Goal: Task Accomplishment & Management: Complete application form

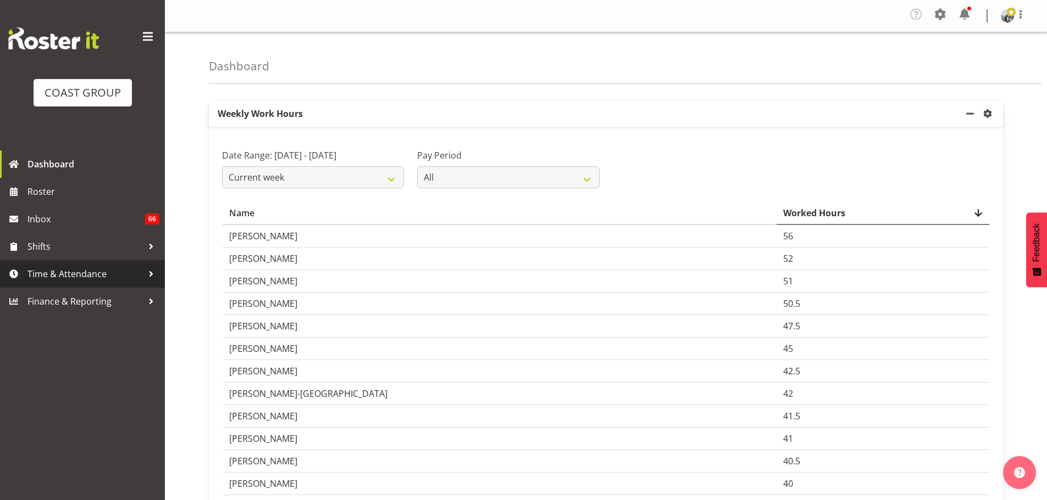
click at [48, 271] on span "Time & Attendance" at bounding box center [84, 274] width 115 height 16
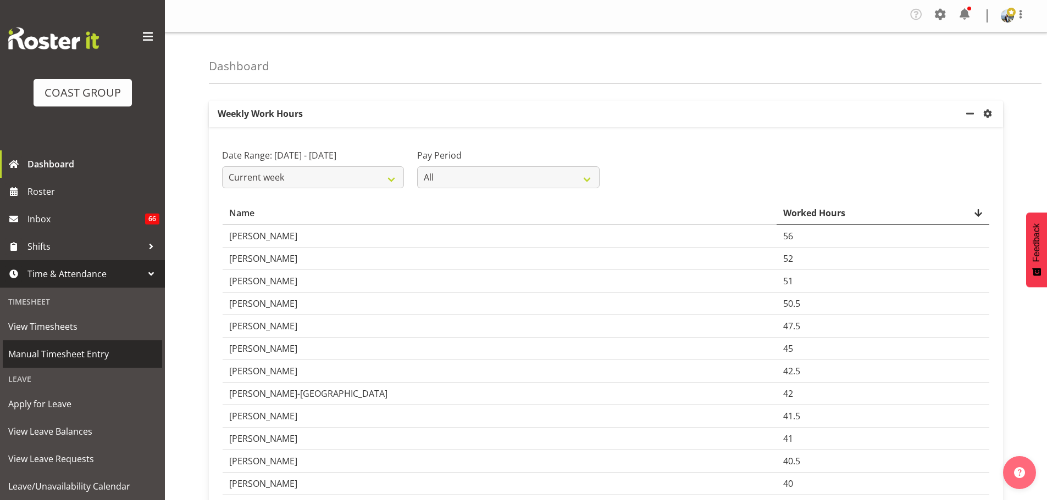
click at [60, 361] on span "Manual Timesheet Entry" at bounding box center [82, 354] width 148 height 16
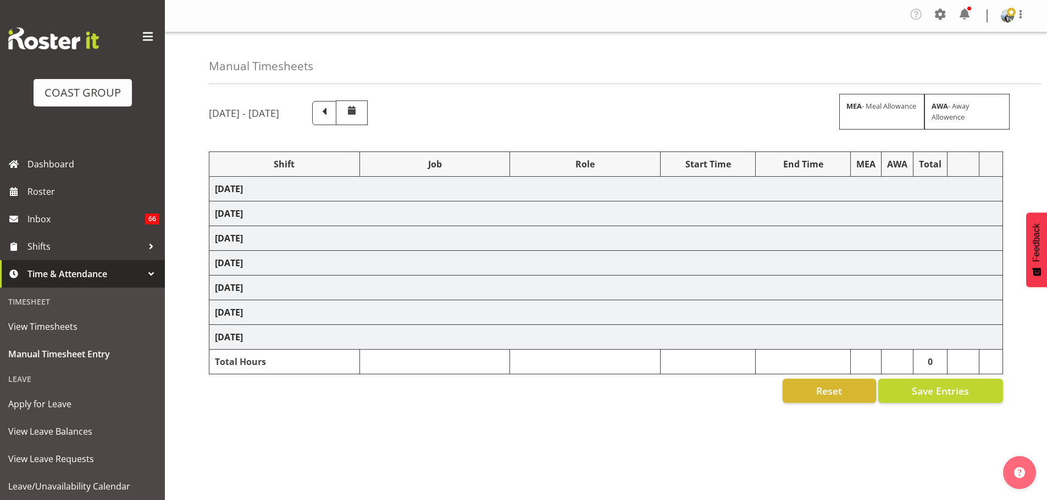
select select "70657"
select select "69"
select select "198"
select select "70657"
select select "69"
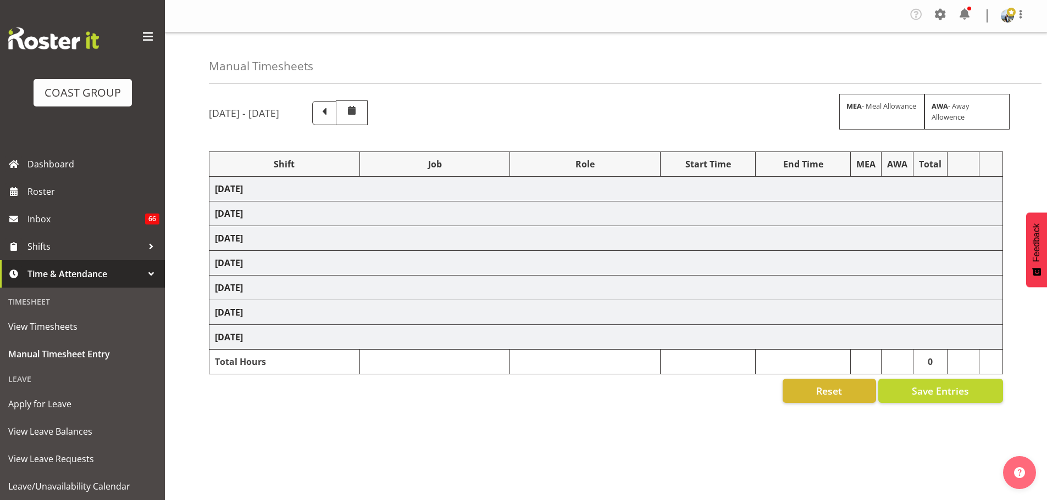
select select "198"
select select "70657"
select select "69"
select select "198"
select select "79611"
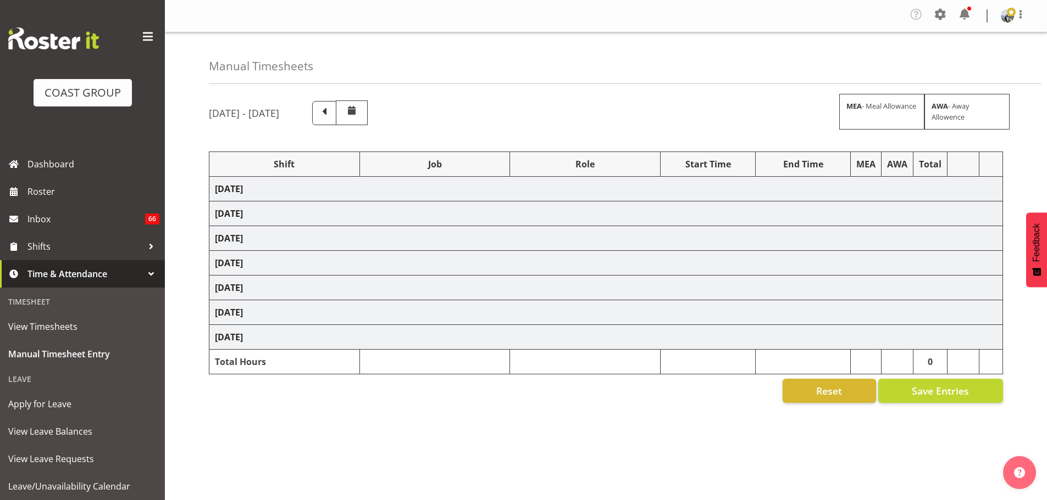
select select "10251"
select select "190"
select select "79721"
select select "9198"
select select "190"
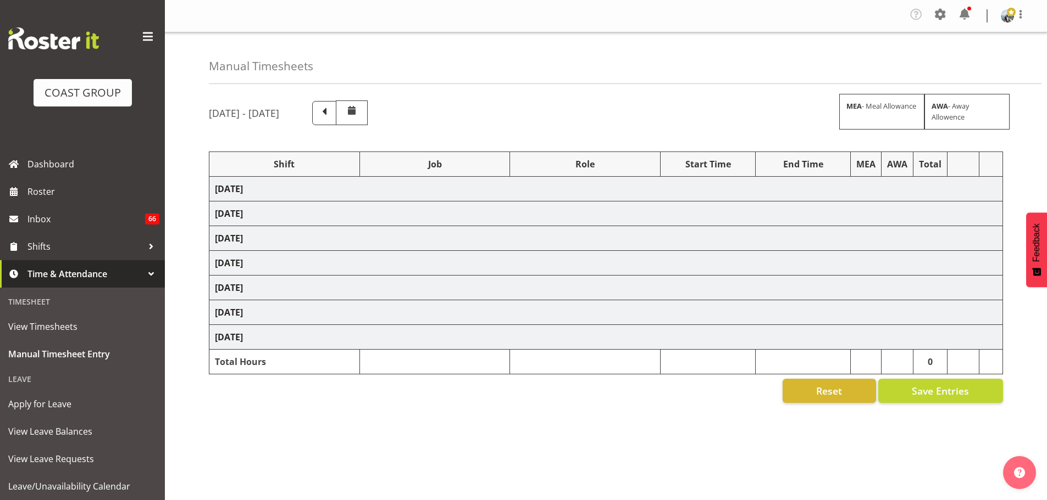
select select "66738"
select select "9141"
select select "190"
select select "66738"
select select "9141"
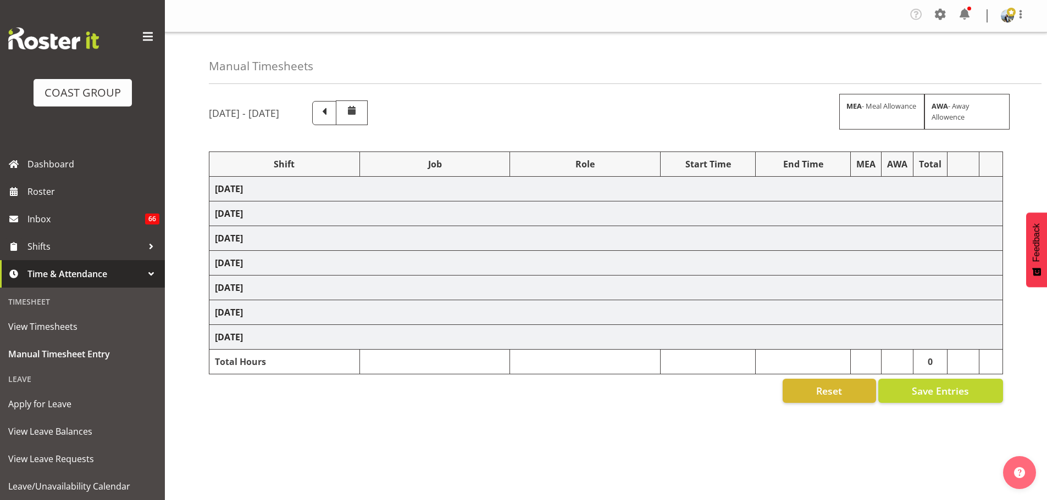
select select "190"
select select "70657"
select select "69"
select select "198"
select select "70657"
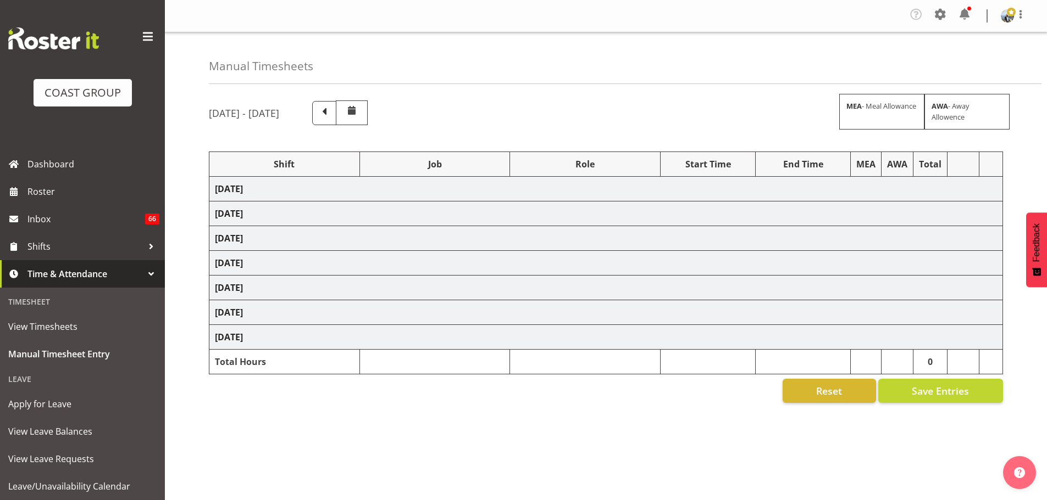
select select "69"
select select "198"
select select "68491"
select select "9237"
select select "190"
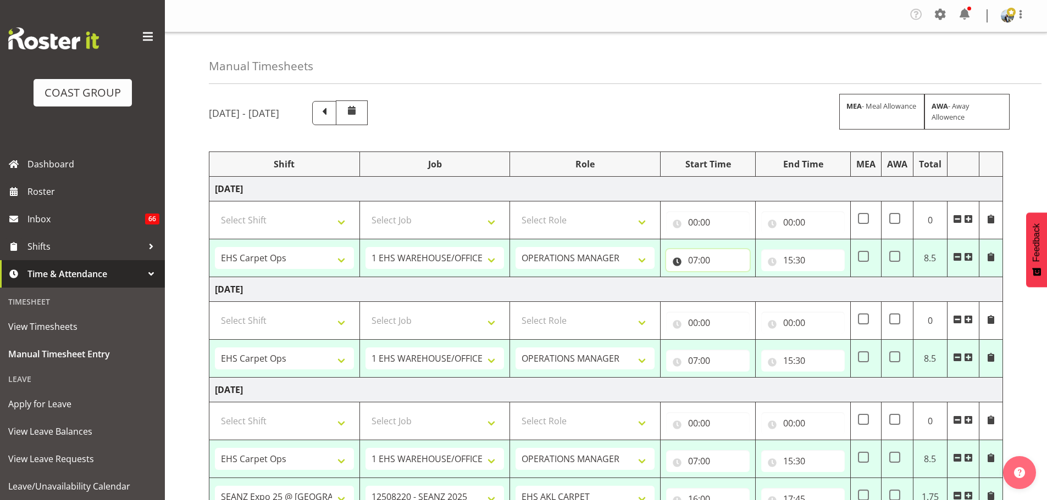
click at [717, 262] on input "07:00" at bounding box center [708, 260] width 84 height 22
click at [741, 296] on select "00 01 02 03 04 05 06 07 08 09 10 11 12 13 14 15 16 17 18 19 20 21 22 23" at bounding box center [740, 289] width 25 height 22
select select "8"
click at [728, 278] on select "00 01 02 03 04 05 06 07 08 09 10 11 12 13 14 15 16 17 18 19 20 21 22 23" at bounding box center [740, 289] width 25 height 22
type input "08:00"
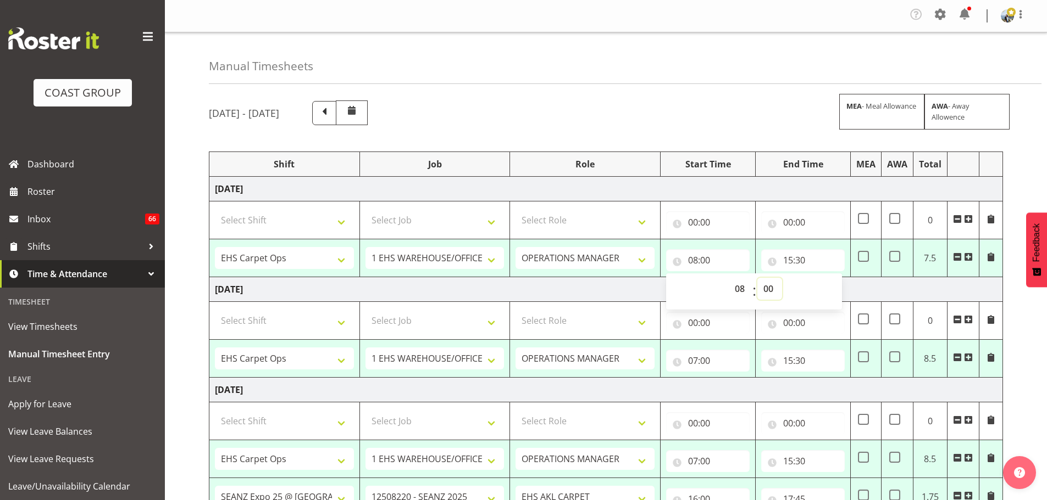
click at [769, 288] on select "00 01 02 03 04 05 06 07 08 09 10 11 12 13 14 15 16 17 18 19 20 21 22 23 24 25 2…" at bounding box center [769, 289] width 25 height 22
select select "15"
type input "08:15"
click at [796, 253] on input "15:30" at bounding box center [803, 260] width 84 height 22
click at [839, 290] on select "00 01 02 03 04 05 06 07 08 09 10 11 12 13 14 15 16 17 18 19 20 21 22 23" at bounding box center [836, 289] width 25 height 22
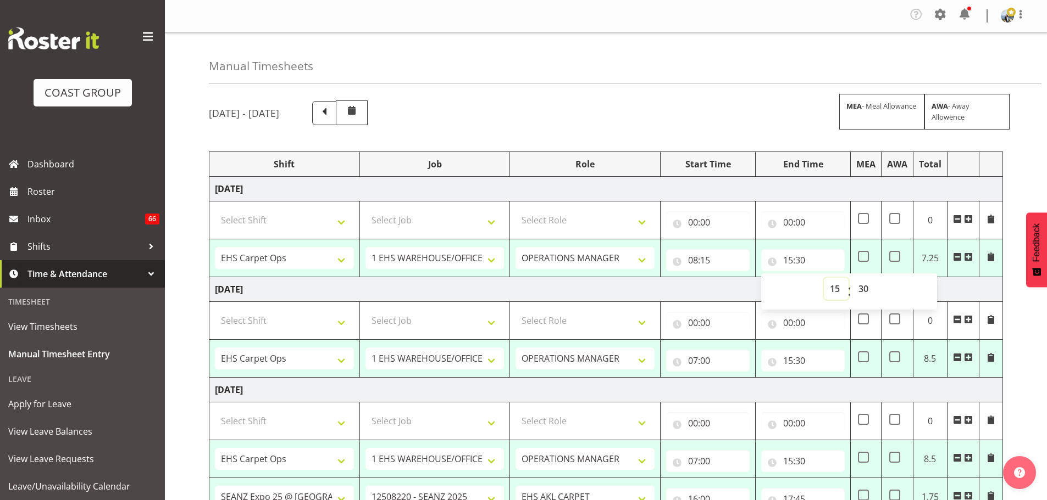
select select "20"
click at [824, 278] on select "00 01 02 03 04 05 06 07 08 09 10 11 12 13 14 15 16 17 18 19 20 21 22 23" at bounding box center [836, 289] width 25 height 22
type input "20:30"
click at [858, 287] on select "00 01 02 03 04 05 06 07 08 09 10 11 12 13 14 15 16 17 18 19 20 21 22 23 24 25 2…" at bounding box center [864, 289] width 25 height 22
select select "0"
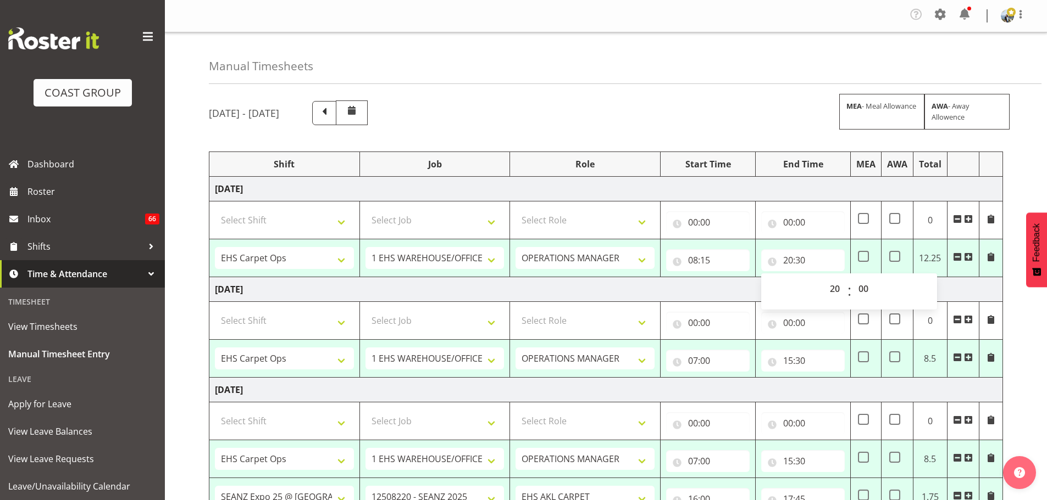
type input "20:00"
click at [860, 256] on span at bounding box center [863, 256] width 11 height 11
click at [860, 256] on input "checkbox" at bounding box center [861, 256] width 7 height 7
checkbox input "true"
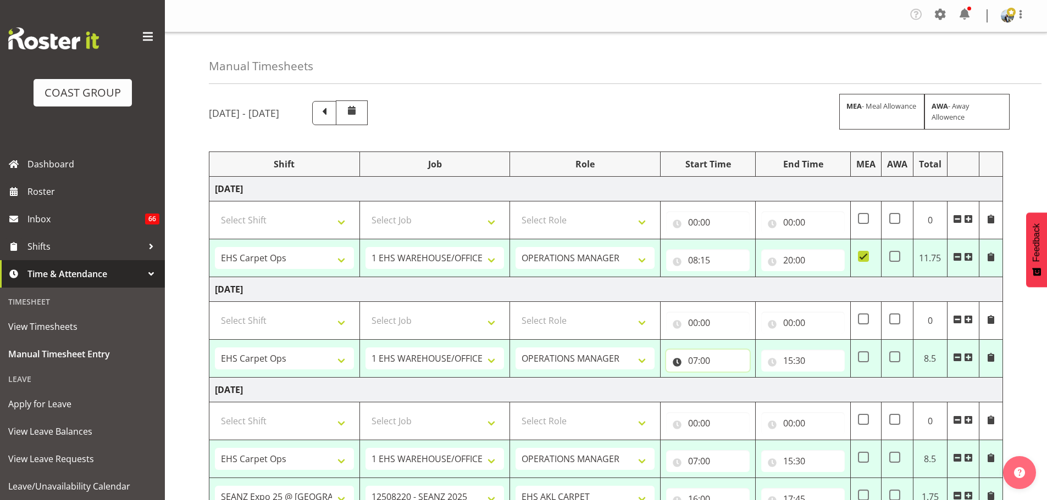
click at [697, 358] on input "07:00" at bounding box center [708, 361] width 84 height 22
click at [735, 390] on select "00 01 02 03 04 05 06 07 08 09 10 11 12 13 14 15 16 17 18 19 20 21 22 23" at bounding box center [740, 390] width 25 height 22
select select "8"
click at [728, 379] on select "00 01 02 03 04 05 06 07 08 09 10 11 12 13 14 15 16 17 18 19 20 21 22 23" at bounding box center [740, 390] width 25 height 22
type input "08:00"
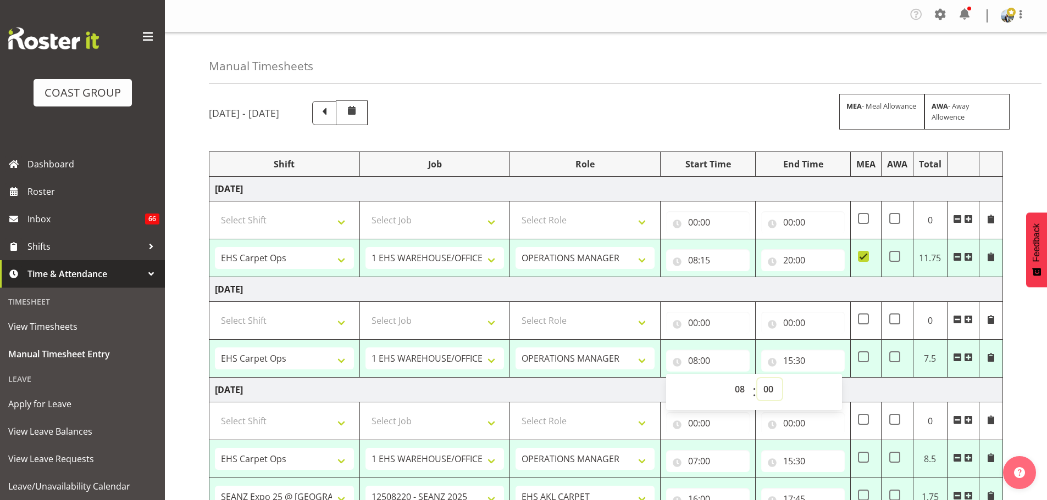
click at [765, 385] on select "00 01 02 03 04 05 06 07 08 09 10 11 12 13 14 15 16 17 18 19 20 21 22 23 24 25 2…" at bounding box center [769, 390] width 25 height 22
select select "30"
type input "08:30"
click at [783, 362] on input "15:30" at bounding box center [803, 361] width 84 height 22
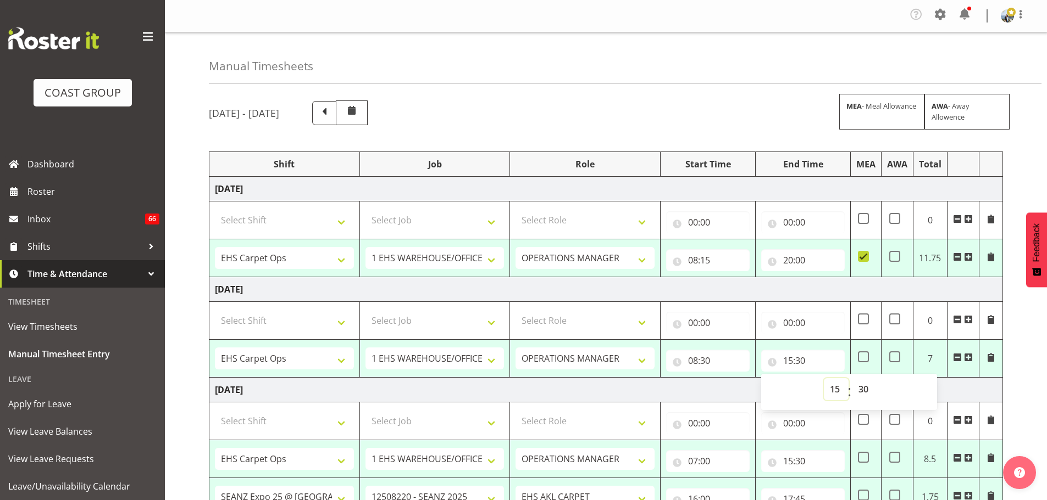
click at [827, 393] on select "00 01 02 03 04 05 06 07 08 09 10 11 12 13 14 15 16 17 18 19 20 21 22 23" at bounding box center [836, 390] width 25 height 22
select select "19"
click at [824, 379] on select "00 01 02 03 04 05 06 07 08 09 10 11 12 13 14 15 16 17 18 19 20 21 22 23" at bounding box center [836, 390] width 25 height 22
type input "19:30"
click at [866, 386] on select "00 01 02 03 04 05 06 07 08 09 10 11 12 13 14 15 16 17 18 19 20 21 22 23 24 25 2…" at bounding box center [864, 390] width 25 height 22
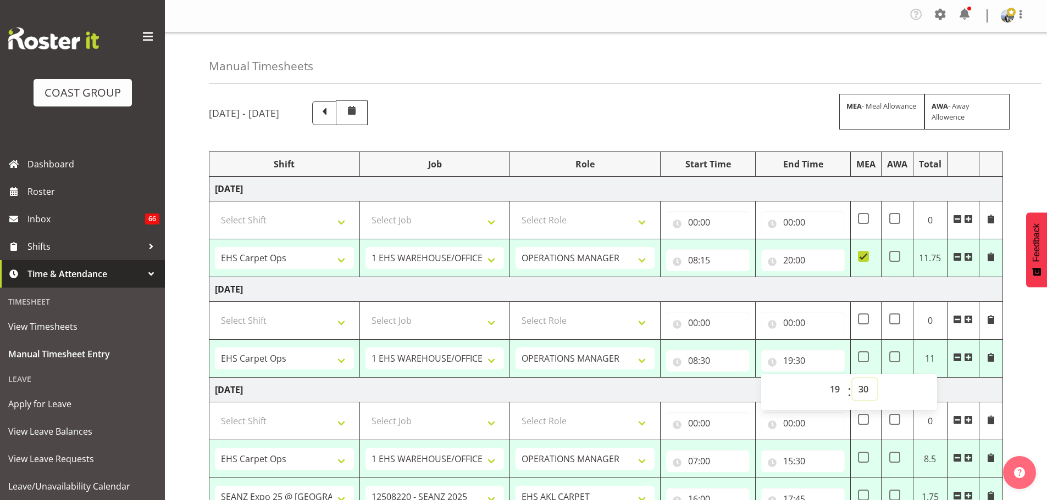
select select "0"
type input "19:00"
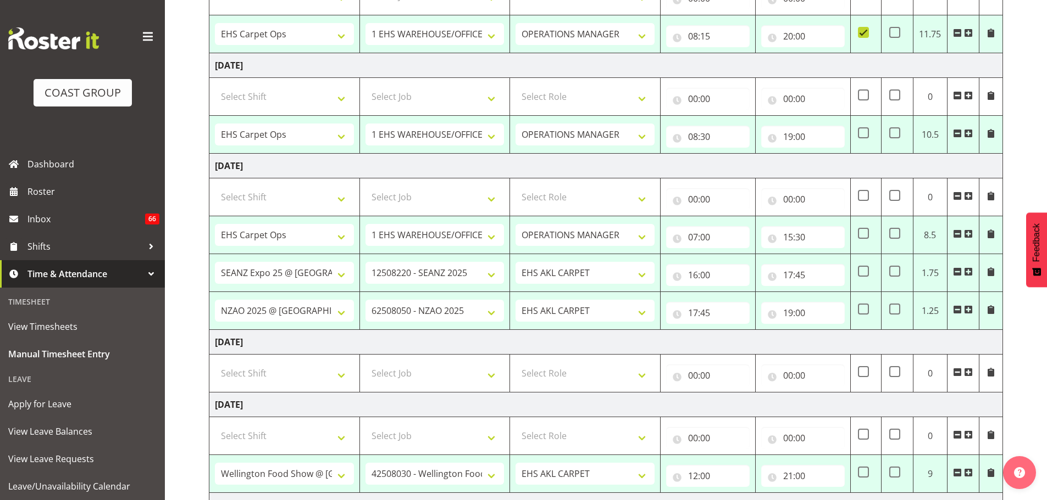
scroll to position [262, 0]
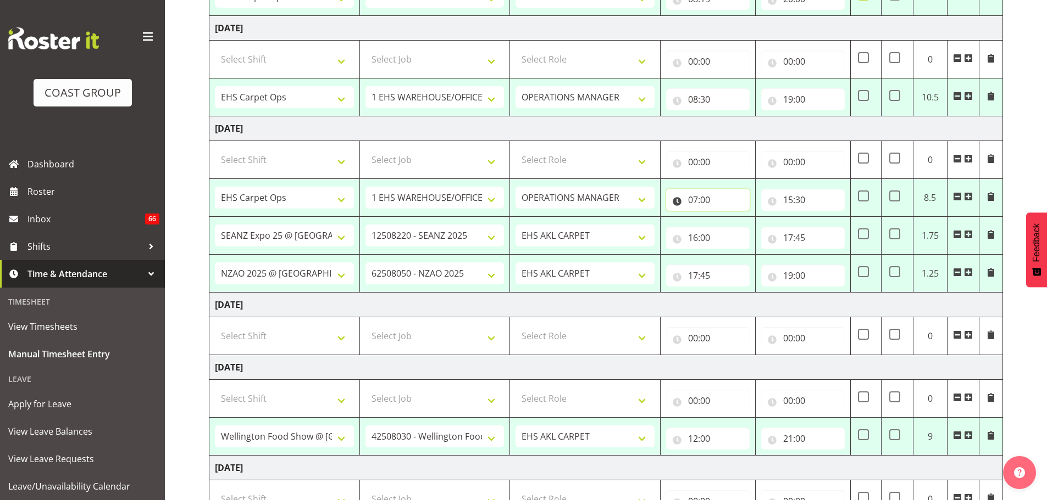
click at [702, 200] on input "07:00" at bounding box center [708, 200] width 84 height 22
click at [746, 228] on select "00 01 02 03 04 05 06 07 08 09 10 11 12 13 14 15 16 17 18 19 20 21 22 23" at bounding box center [740, 229] width 25 height 22
select select "8"
click at [728, 218] on select "00 01 02 03 04 05 06 07 08 09 10 11 12 13 14 15 16 17 18 19 20 21 22 23" at bounding box center [740, 229] width 25 height 22
type input "08:00"
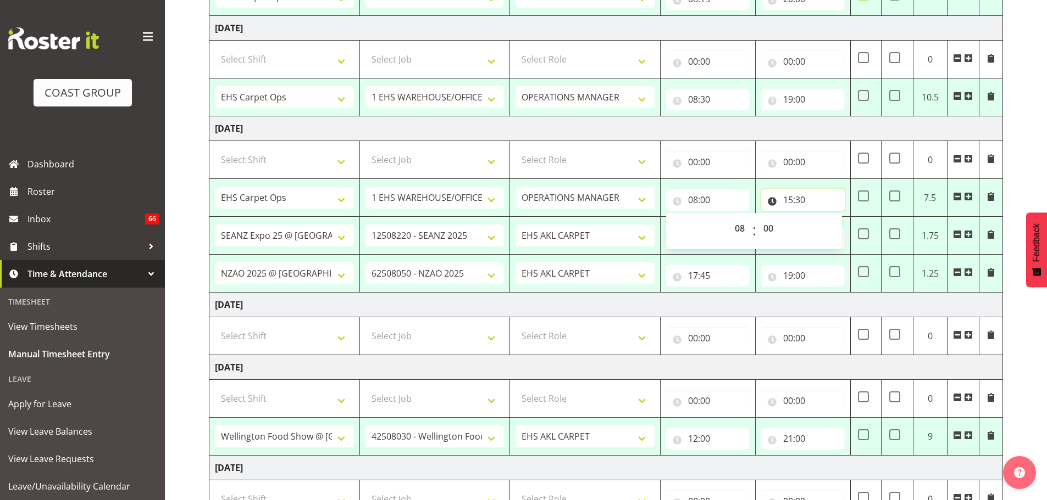
click at [792, 199] on input "15:30" at bounding box center [803, 200] width 84 height 22
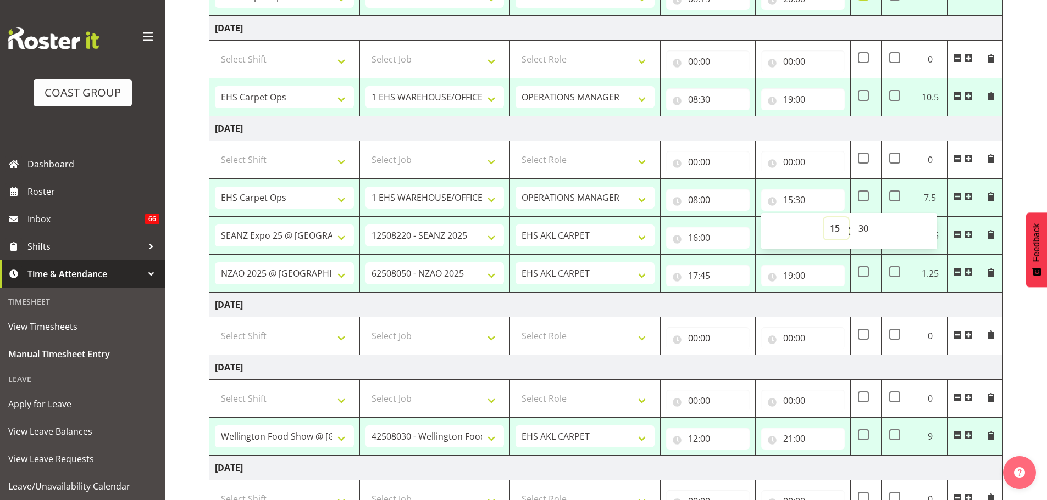
click at [837, 232] on select "00 01 02 03 04 05 06 07 08 09 10 11 12 13 14 15 16 17 18 19 20 21 22 23" at bounding box center [836, 229] width 25 height 22
select select "16"
click at [824, 218] on select "00 01 02 03 04 05 06 07 08 09 10 11 12 13 14 15 16 17 18 19 20 21 22 23" at bounding box center [836, 229] width 25 height 22
type input "16:30"
click at [871, 233] on select "00 01 02 03 04 05 06 07 08 09 10 11 12 13 14 15 16 17 18 19 20 21 22 23 24 25 2…" at bounding box center [864, 229] width 25 height 22
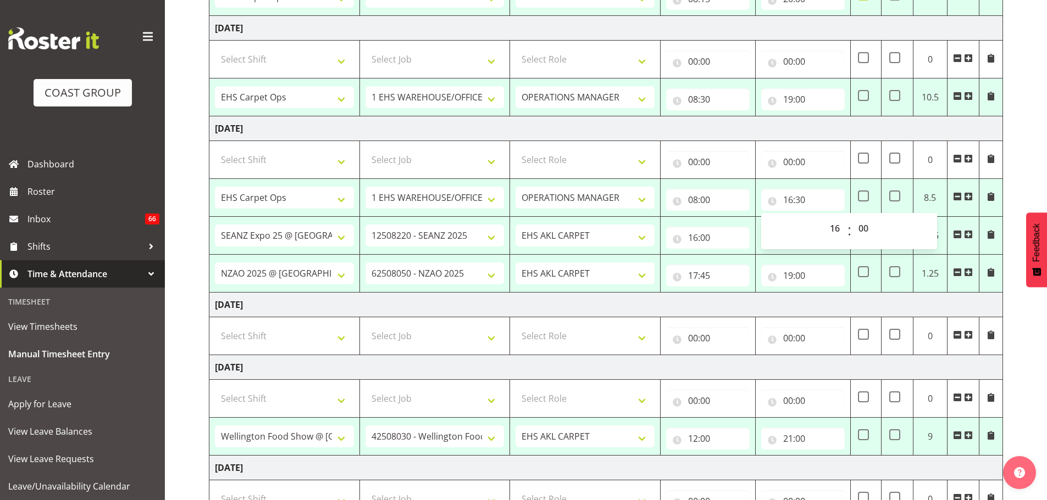
click at [959, 275] on span at bounding box center [957, 272] width 9 height 9
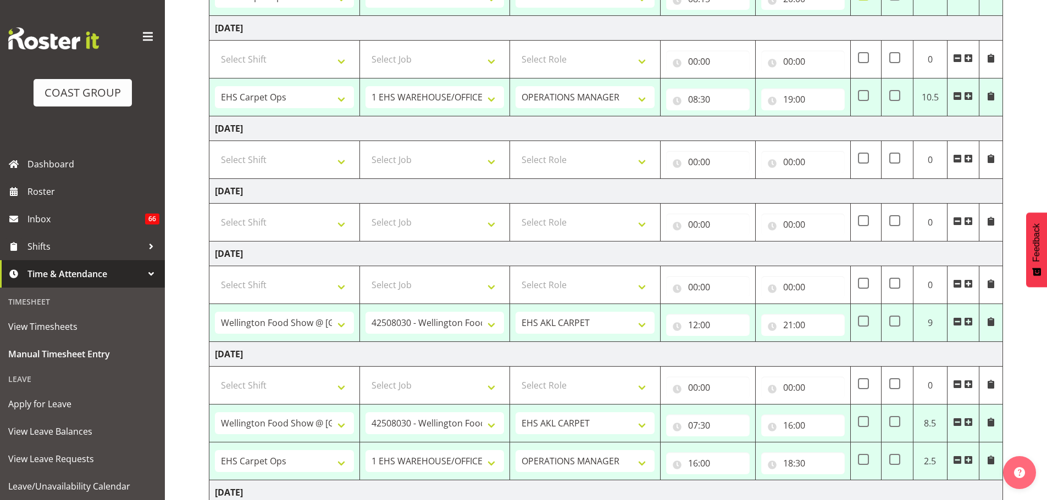
scroll to position [450, 0]
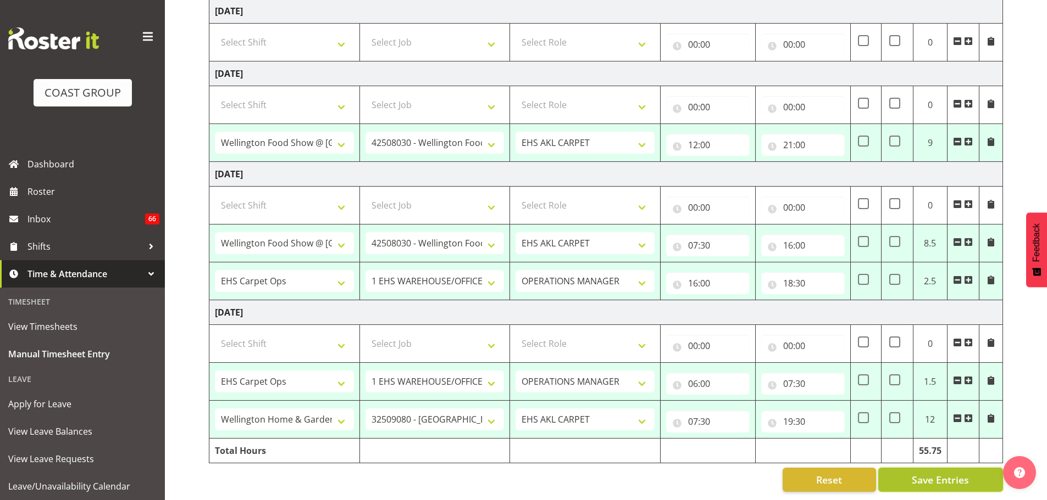
click at [911, 474] on button "Save Entries" at bounding box center [940, 480] width 125 height 24
select select "70657"
select select "69"
select select "198"
type input "08:15"
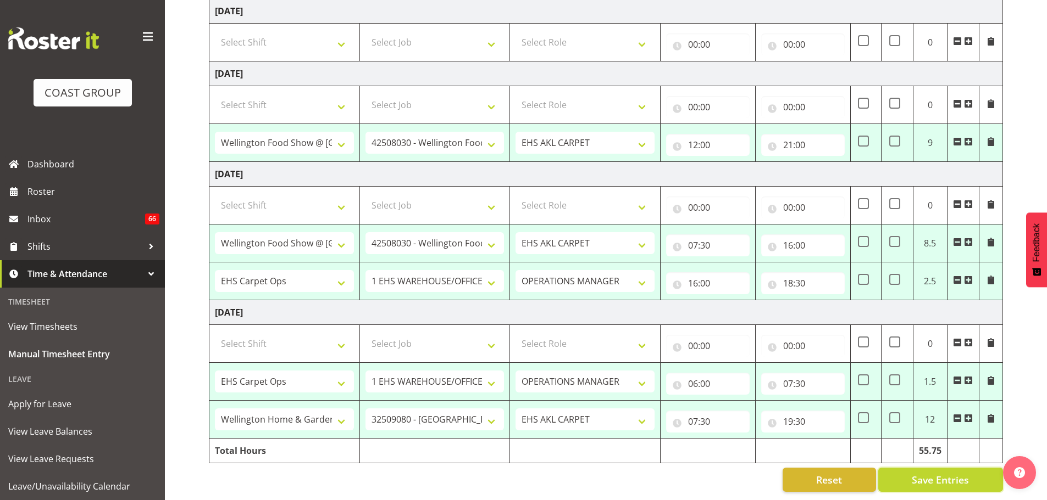
type input "20:00"
checkbox input "true"
select select "70657"
select select "69"
select select "198"
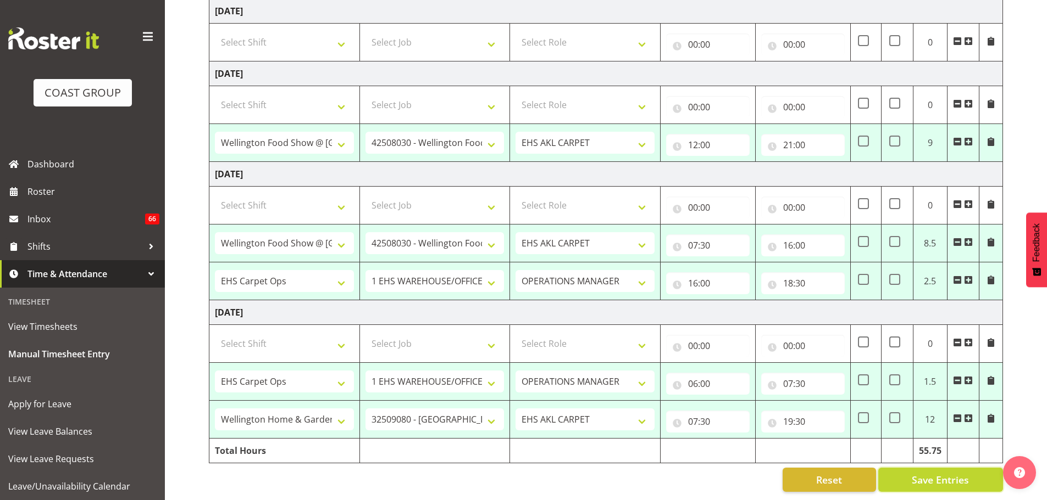
type input "08:30"
type input "19:00"
select select "66738"
select select "9141"
select select "190"
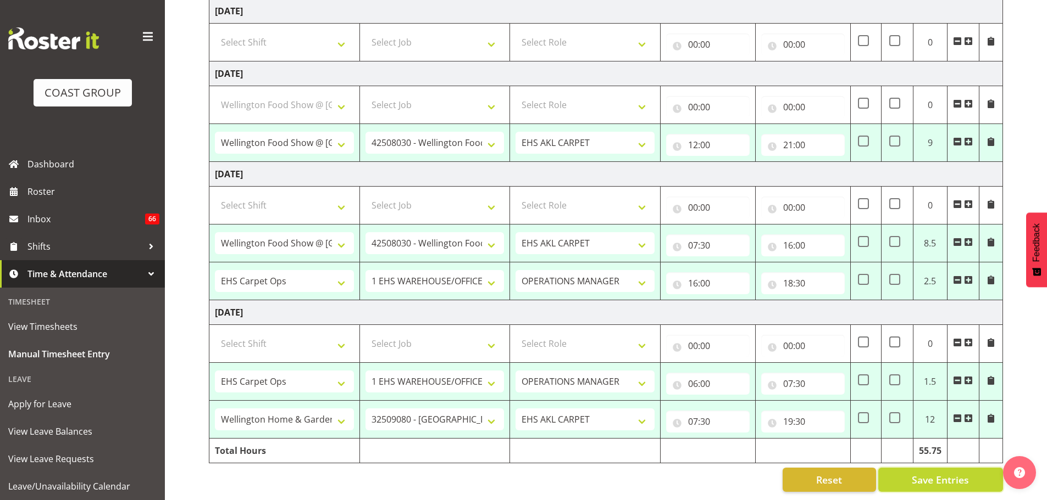
type input "12:00"
type input "21:00"
select select "66738"
select select "9141"
select select "190"
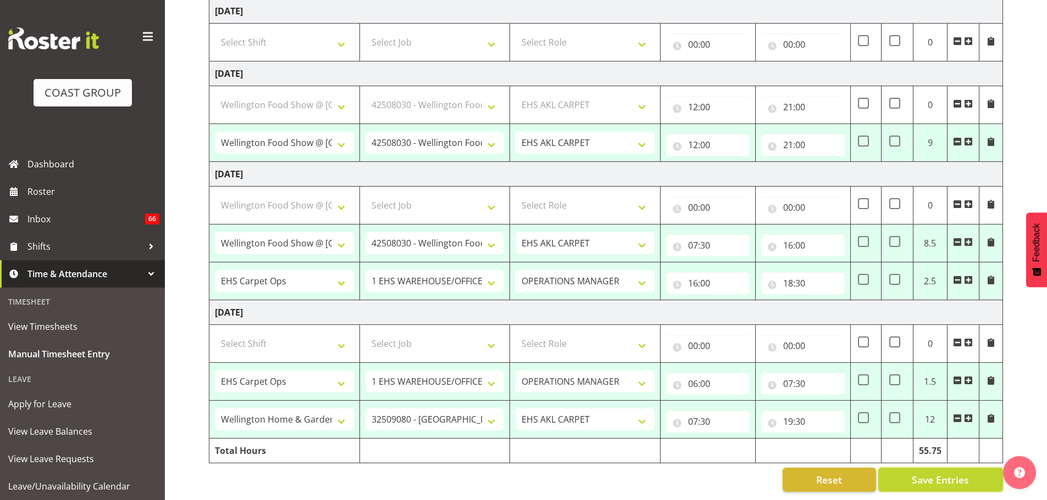
type input "07:30"
type input "16:00"
select select "70657"
select select "69"
select select "198"
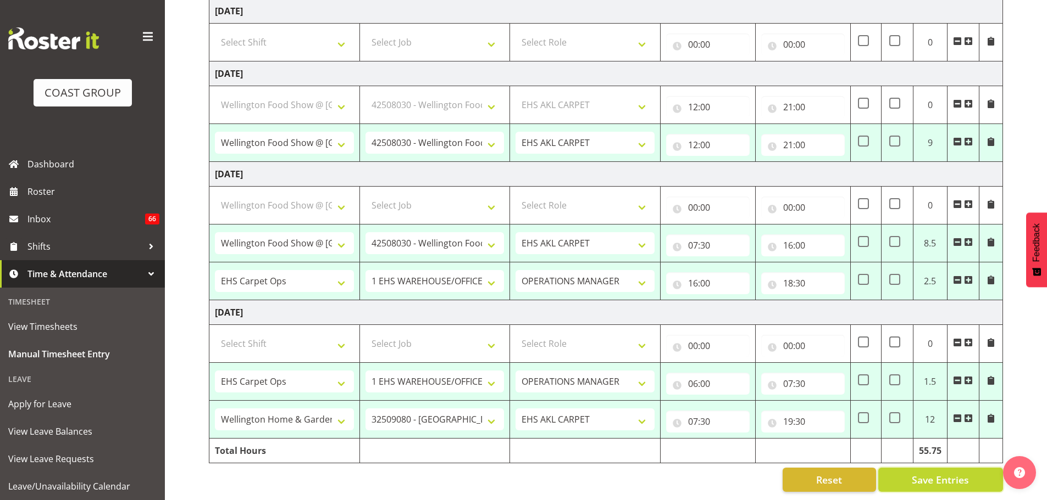
type input "16:00"
type input "18:30"
select select "70657"
select select "69"
select select "198"
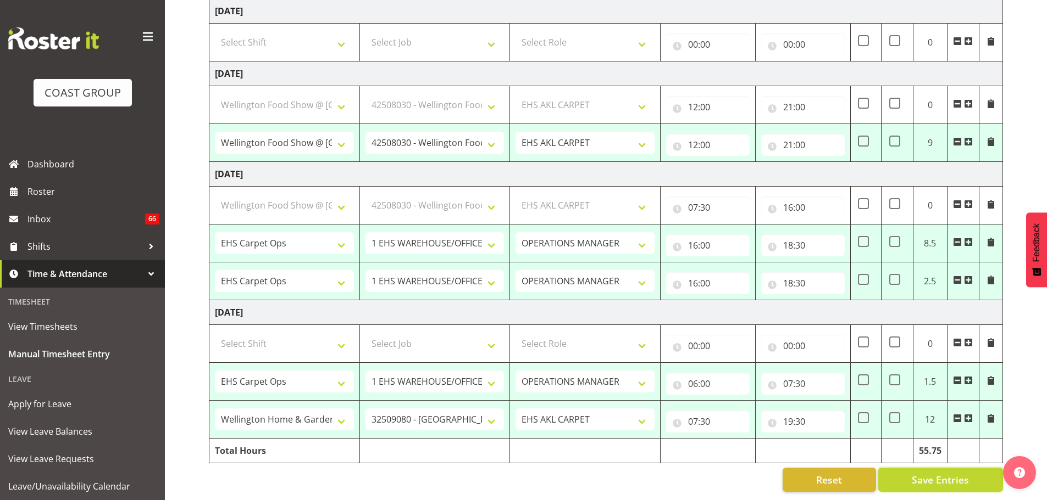
type input "06:00"
type input "07:30"
select select "68491"
select select "9237"
select select "190"
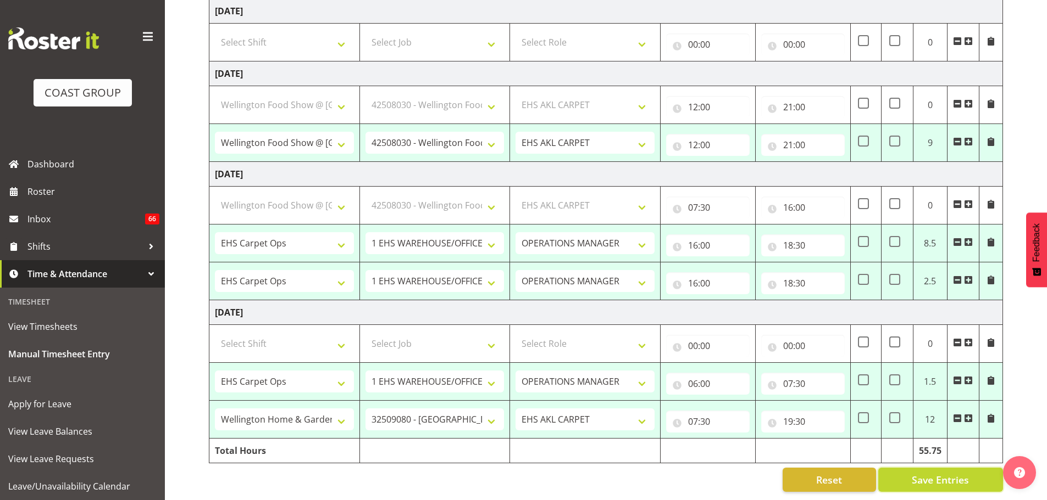
type input "07:30"
type input "19:30"
select select "70657"
select select "69"
select select "198"
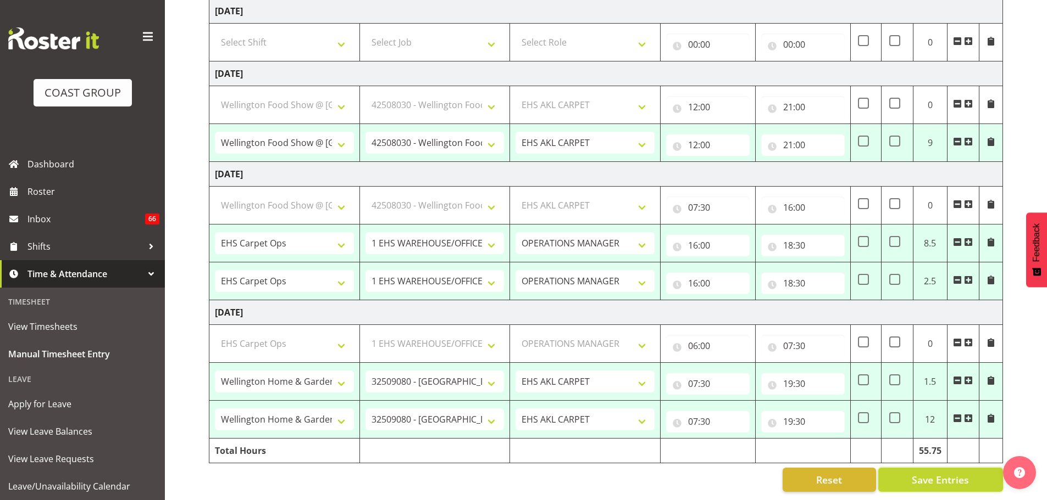
select select "70657"
select select "69"
select select "198"
select select "79611"
select select "10251"
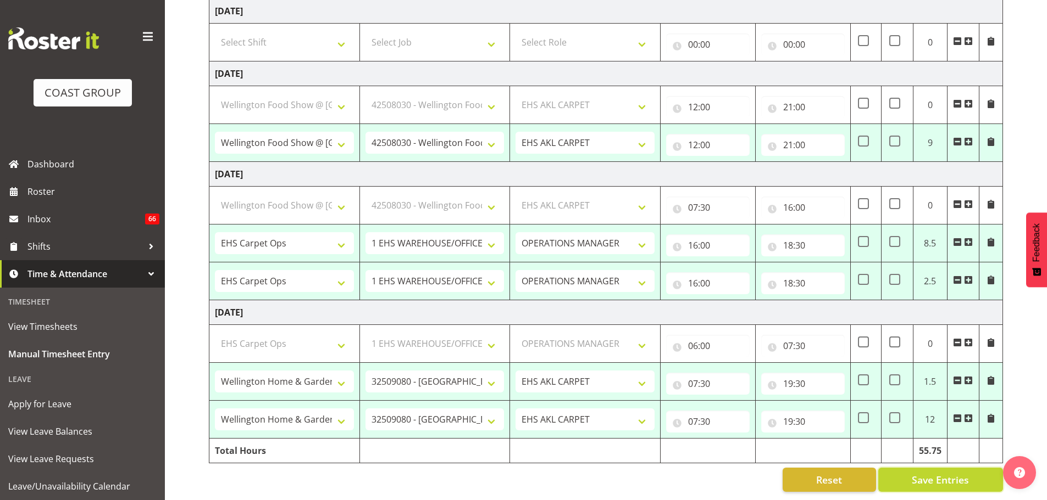
select select "190"
select select "66738"
select select "9141"
select select "190"
select select "66738"
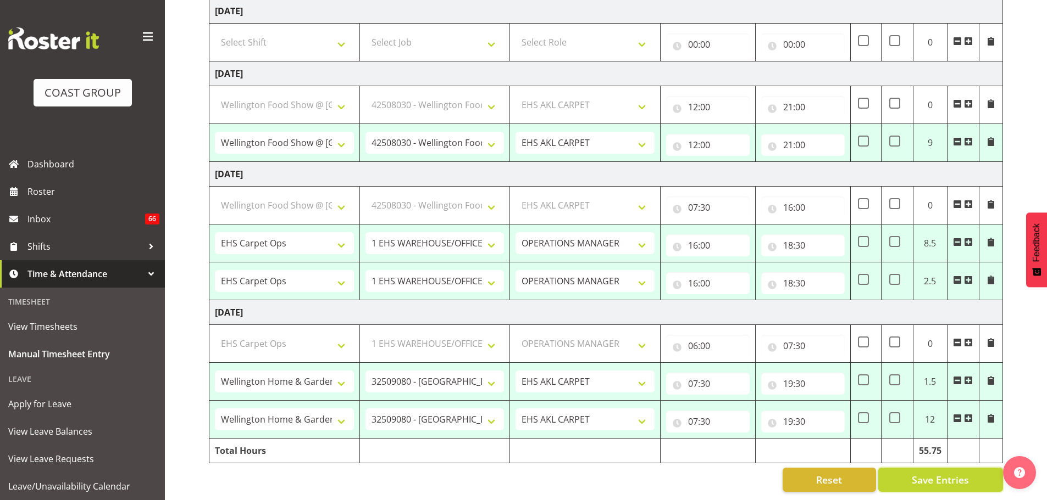
select select "9141"
select select "190"
select select "70657"
select select "69"
select select "198"
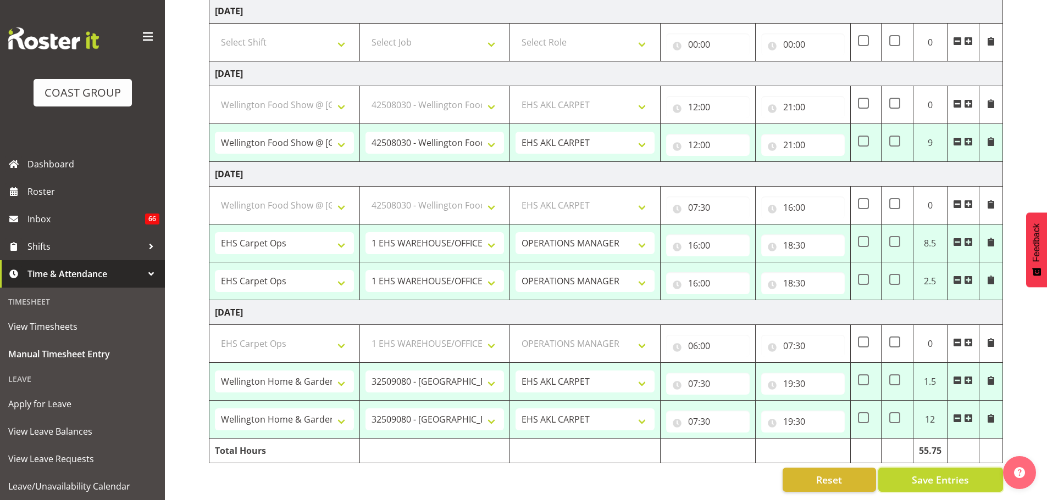
select select "70657"
select select "69"
select select "198"
select select "68491"
select select "9237"
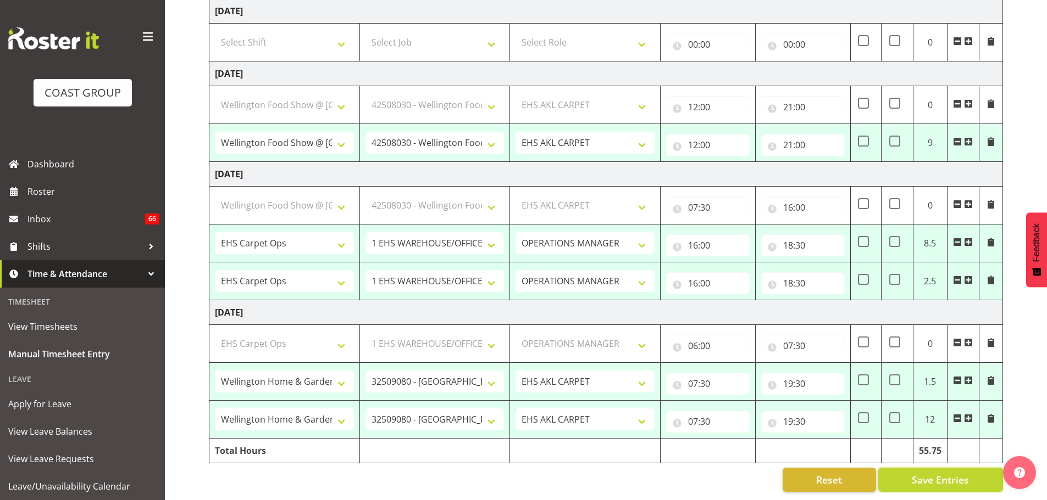
select select "190"
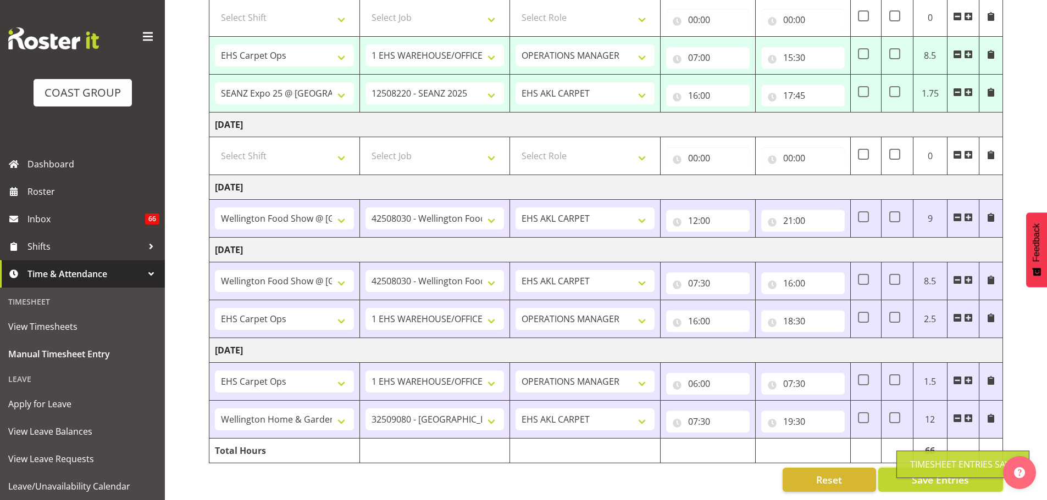
scroll to position [336, 0]
click at [803, 86] on input "17:45" at bounding box center [803, 96] width 84 height 22
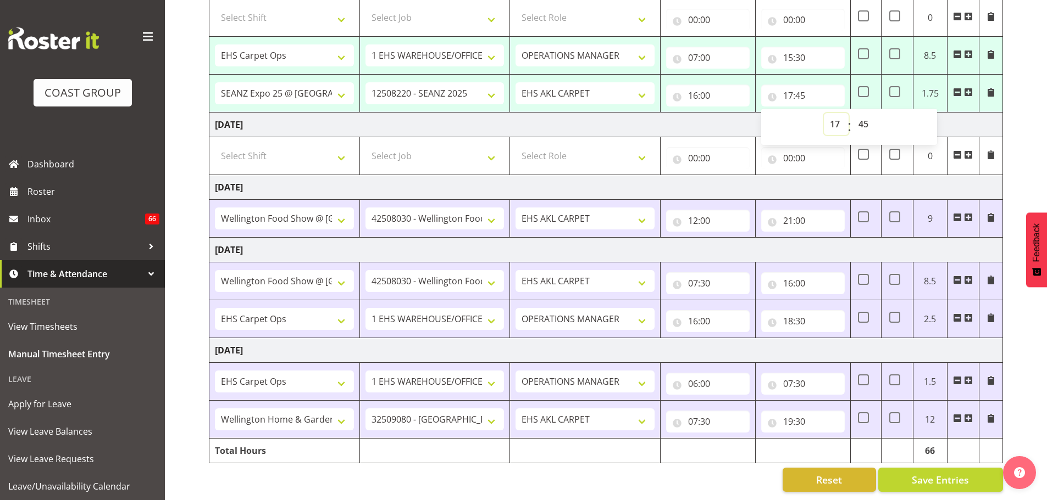
click at [833, 113] on select "00 01 02 03 04 05 06 07 08 09 10 11 12 13 14 15 16 17 18 19 20 21 22 23" at bounding box center [836, 124] width 25 height 22
select select "20"
click at [824, 113] on select "00 01 02 03 04 05 06 07 08 09 10 11 12 13 14 15 16 17 18 19 20 21 22 23" at bounding box center [836, 124] width 25 height 22
type input "20:45"
click at [865, 115] on select "00 01 02 03 04 05 06 07 08 09 10 11 12 13 14 15 16 17 18 19 20 21 22 23 24 25 2…" at bounding box center [864, 124] width 25 height 22
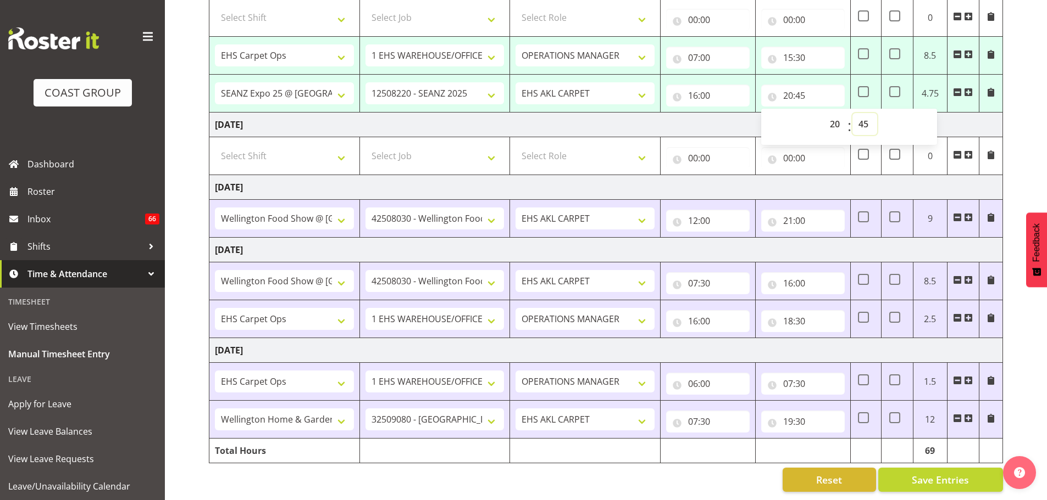
select select "0"
click at [1020, 98] on div "[DATE] - [DATE] MEA - Meal Allowance AWA - Away Allowence Shift Job Role Start …" at bounding box center [628, 132] width 838 height 736
type input "20:00"
click at [866, 87] on span at bounding box center [863, 91] width 11 height 11
click at [865, 88] on input "checkbox" at bounding box center [861, 91] width 7 height 7
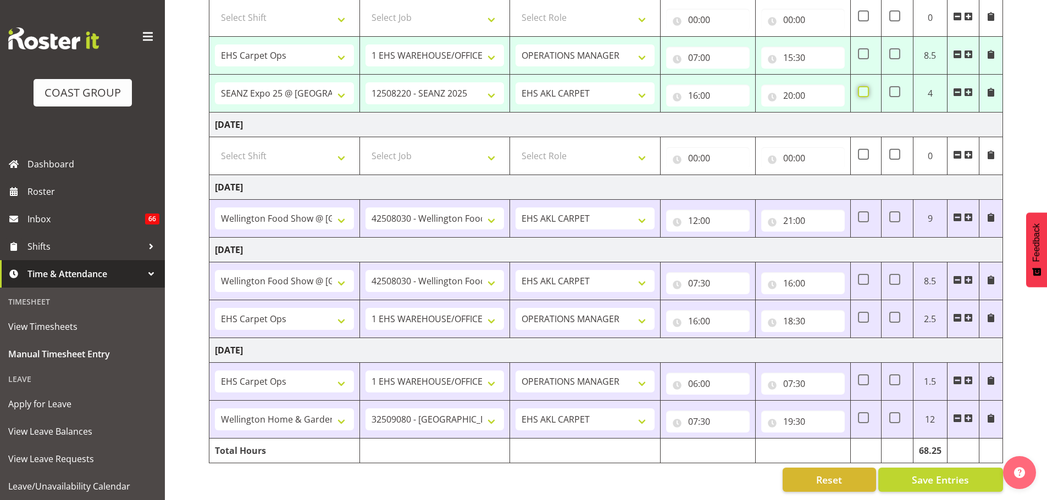
checkbox input "true"
click at [697, 49] on input "07:00" at bounding box center [708, 58] width 84 height 22
click at [738, 75] on select "00 01 02 03 04 05 06 07 08 09 10 11 12 13 14 15 16 17 18 19 20 21 22 23" at bounding box center [740, 86] width 25 height 22
select select "8"
click at [728, 75] on select "00 01 02 03 04 05 06 07 08 09 10 11 12 13 14 15 16 17 18 19 20 21 22 23" at bounding box center [740, 86] width 25 height 22
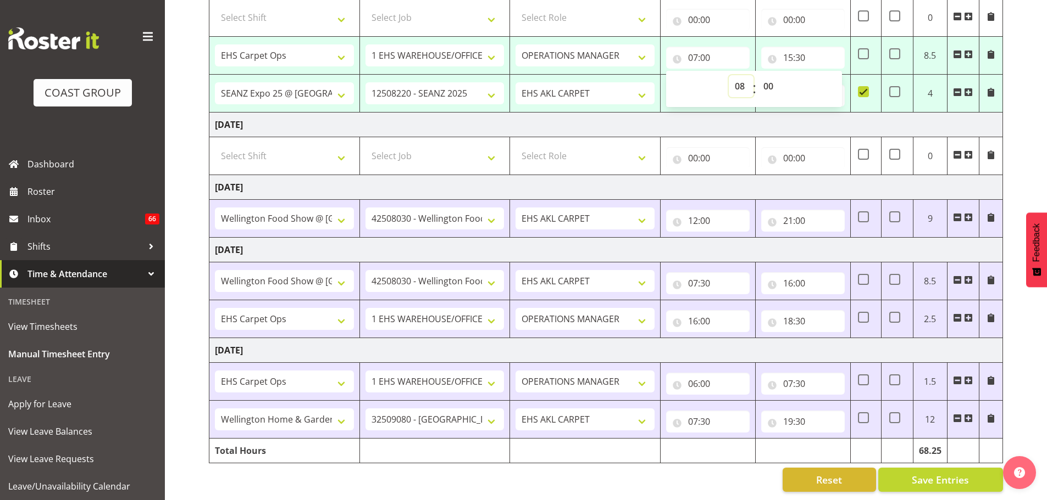
type input "08:00"
click at [925, 476] on span "Save Entries" at bounding box center [939, 480] width 57 height 14
select select "70657"
select select "69"
select select "198"
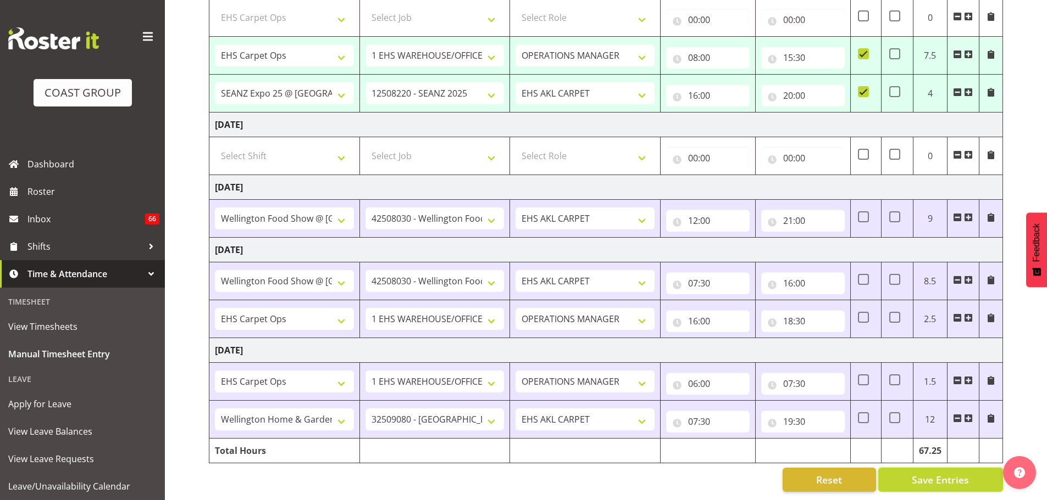
type input "08:00"
type input "15:30"
select select "79611"
select select "10251"
select select "190"
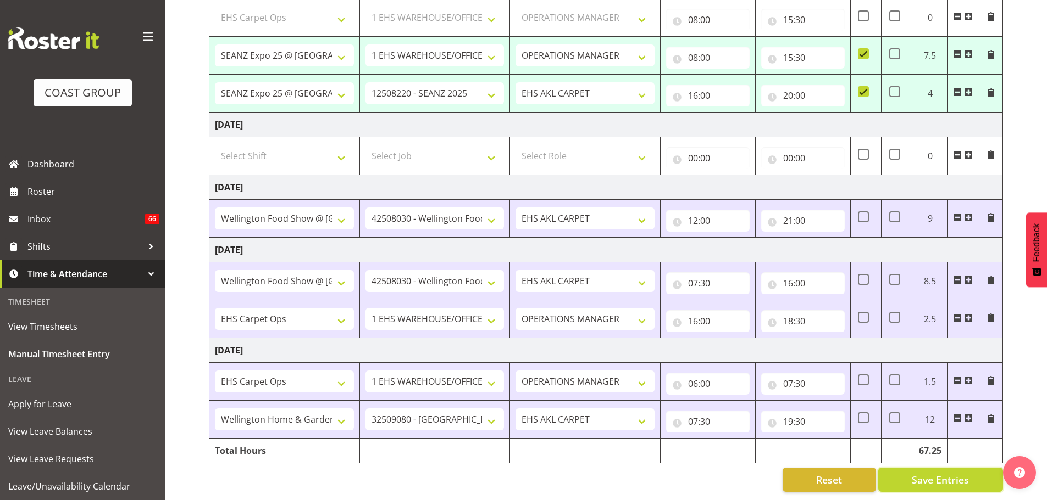
type input "16:00"
type input "20:00"
checkbox input "true"
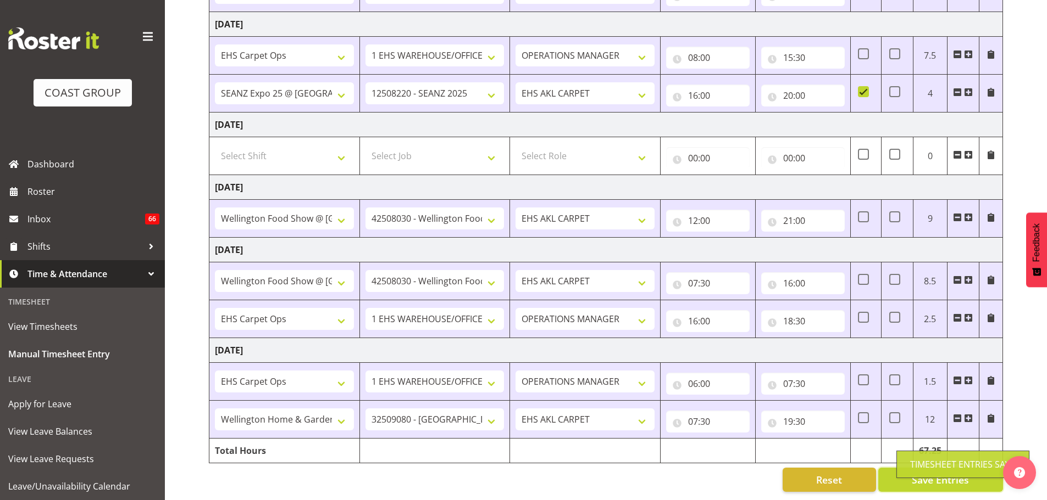
scroll to position [298, 0]
click at [804, 213] on input "21:00" at bounding box center [803, 221] width 84 height 22
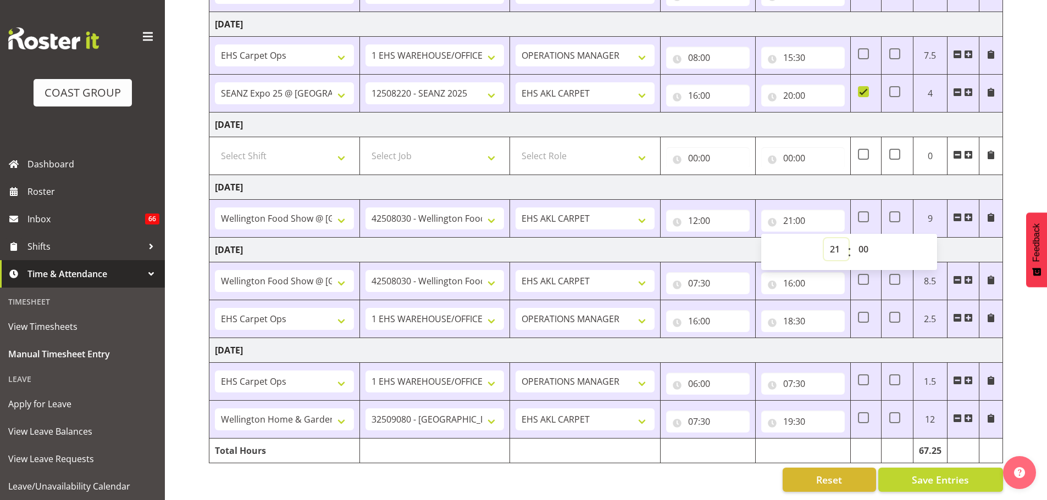
click at [833, 240] on select "00 01 02 03 04 05 06 07 08 09 10 11 12 13 14 15 16 17 18 19 20 21 22 23" at bounding box center [836, 249] width 25 height 22
select select "20"
click at [824, 238] on select "00 01 02 03 04 05 06 07 08 09 10 11 12 13 14 15 16 17 18 19 20 21 22 23" at bounding box center [836, 249] width 25 height 22
type input "20:00"
click at [966, 213] on span at bounding box center [968, 217] width 9 height 9
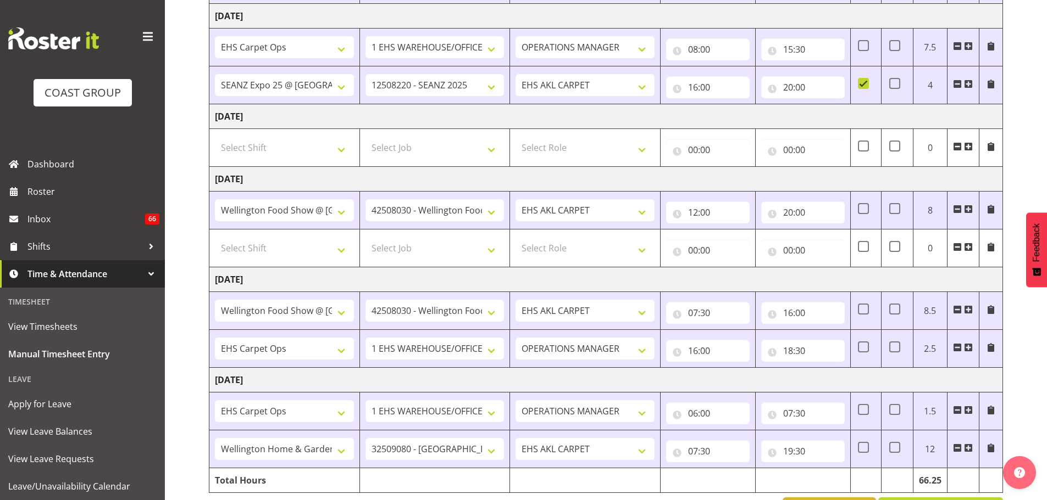
click at [966, 207] on span at bounding box center [968, 209] width 9 height 9
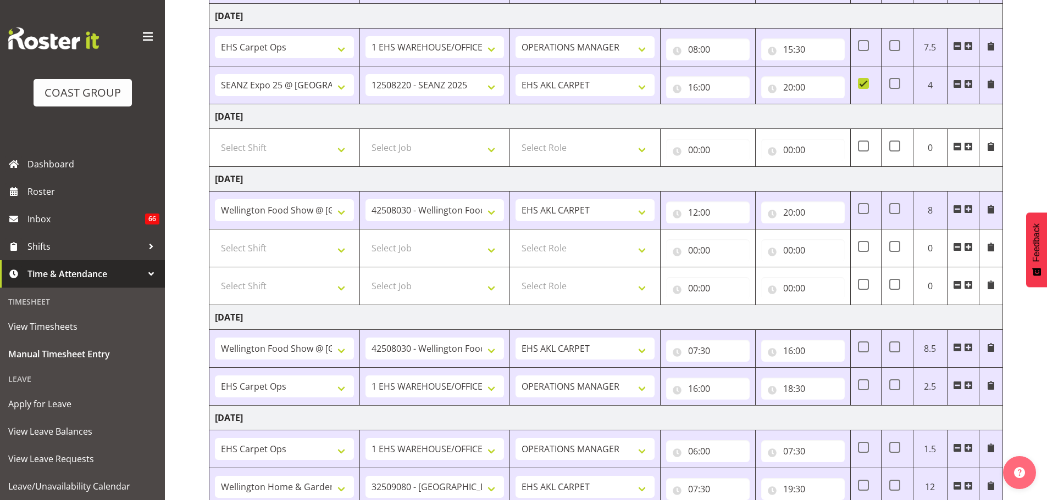
click at [972, 247] on span at bounding box center [968, 247] width 9 height 9
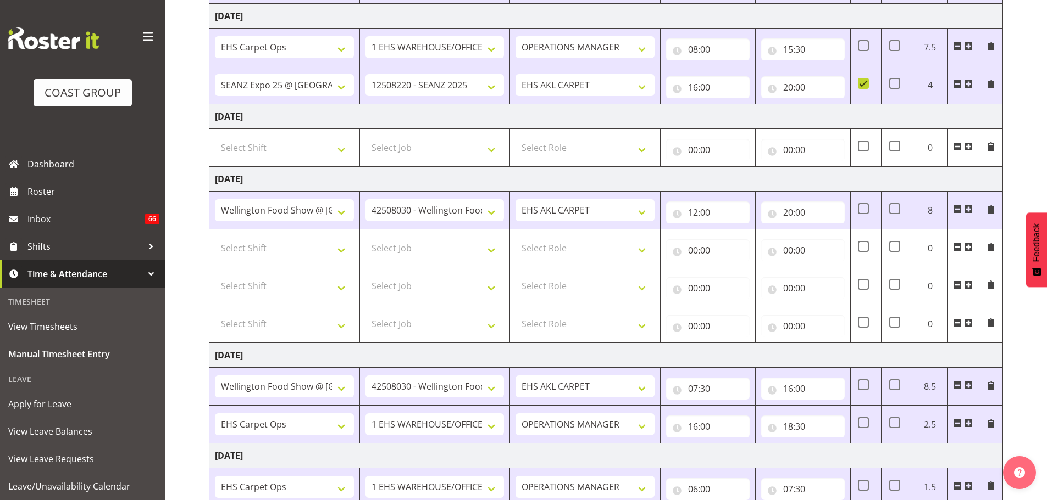
click at [959, 288] on span at bounding box center [957, 285] width 9 height 9
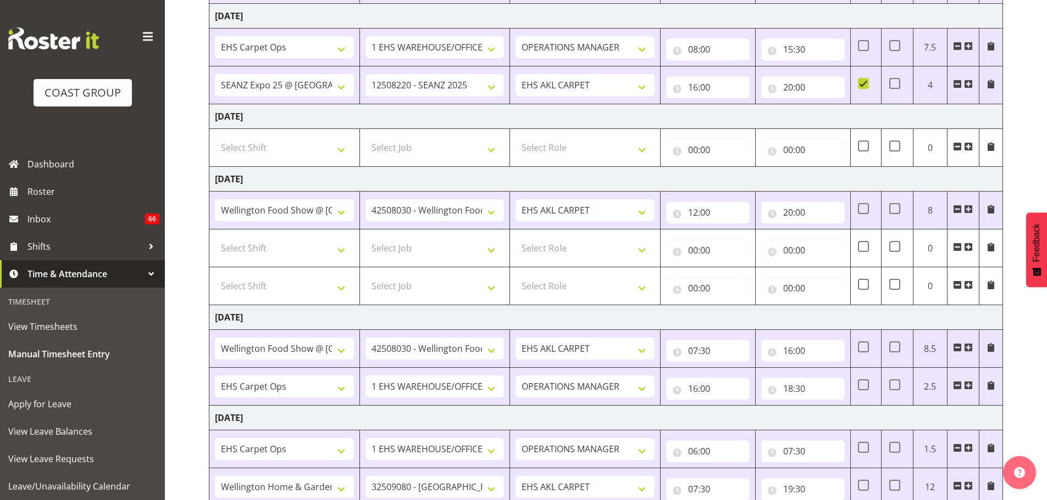
click at [959, 286] on span at bounding box center [957, 285] width 9 height 9
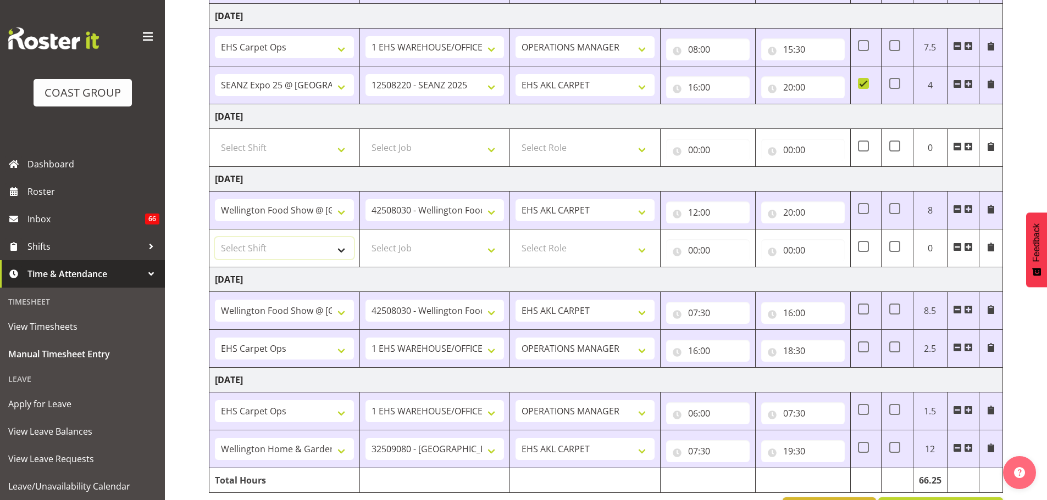
click at [353, 243] on select "Select Shift # Fieldays--[GEOGRAPHIC_DATA]. # Install Hutchwilco Boat Show at […" at bounding box center [284, 248] width 139 height 22
select select "78044"
click at [215, 237] on select "Select Shift # Fieldays--[GEOGRAPHIC_DATA]. # Install Hutchwilco Boat Show at […" at bounding box center [284, 248] width 139 height 22
select select "9932"
select select "190"
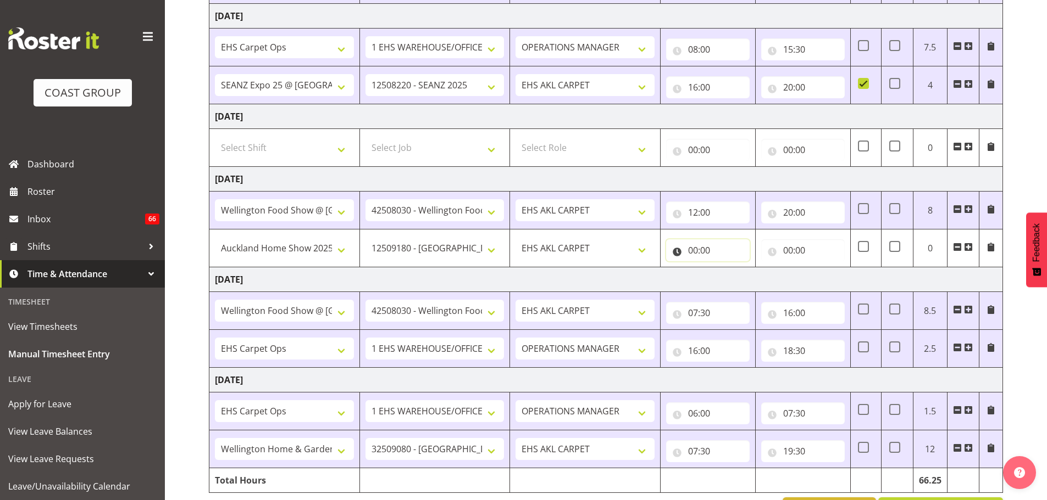
click at [703, 252] on input "00:00" at bounding box center [708, 251] width 84 height 22
click at [742, 286] on select "00 01 02 03 04 05 06 07 08 09 10 11 12 13 14 15 16 17 18 19 20 21 22 23" at bounding box center [740, 279] width 25 height 22
select select "7"
click at [728, 268] on select "00 01 02 03 04 05 06 07 08 09 10 11 12 13 14 15 16 17 18 19 20 21 22 23" at bounding box center [740, 279] width 25 height 22
type input "07:00"
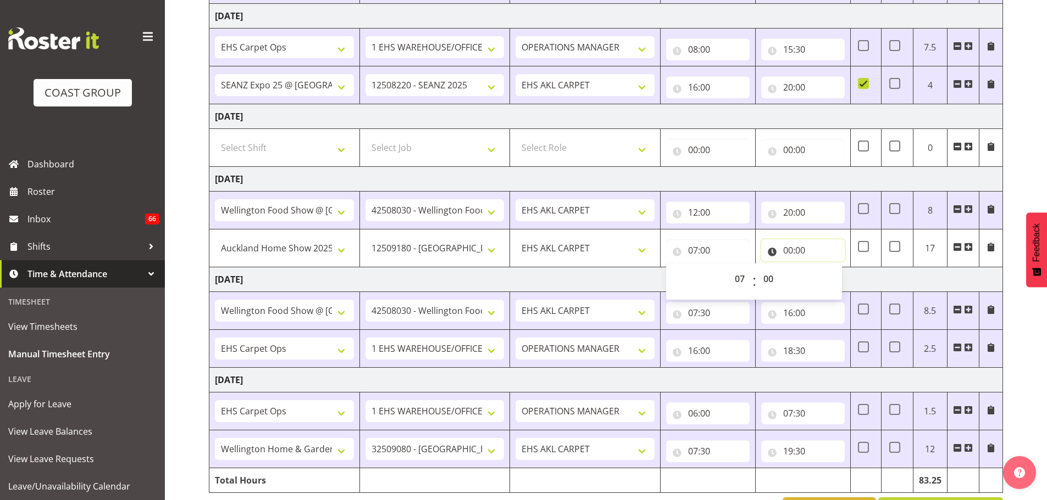
click at [797, 246] on input "00:00" at bounding box center [803, 251] width 84 height 22
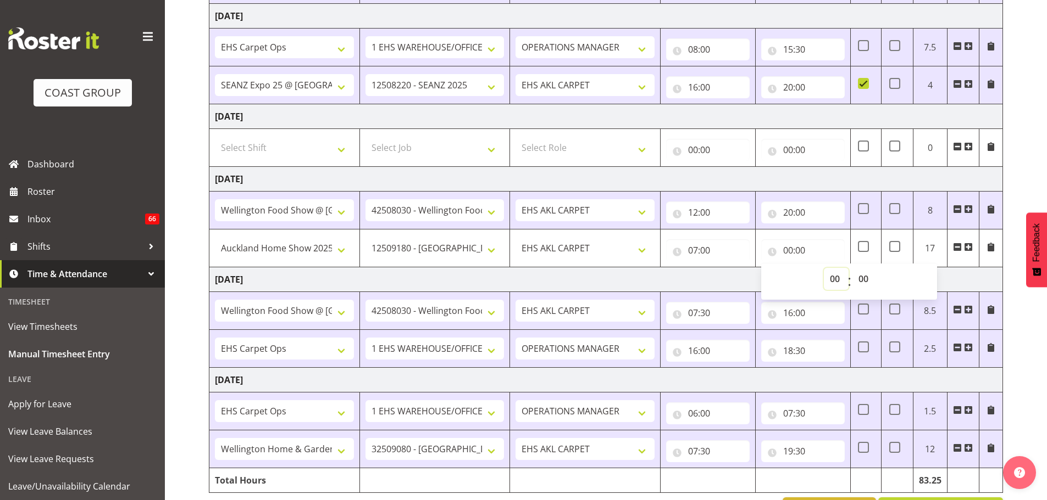
click at [835, 281] on select "00 01 02 03 04 05 06 07 08 09 10 11 12 13 14 15 16 17 18 19 20 21 22 23" at bounding box center [836, 279] width 25 height 22
select select "12"
click at [824, 268] on select "00 01 02 03 04 05 06 07 08 09 10 11 12 13 14 15 16 17 18 19 20 21 22 23" at bounding box center [836, 279] width 25 height 22
type input "12:00"
click at [895, 209] on span at bounding box center [894, 208] width 11 height 11
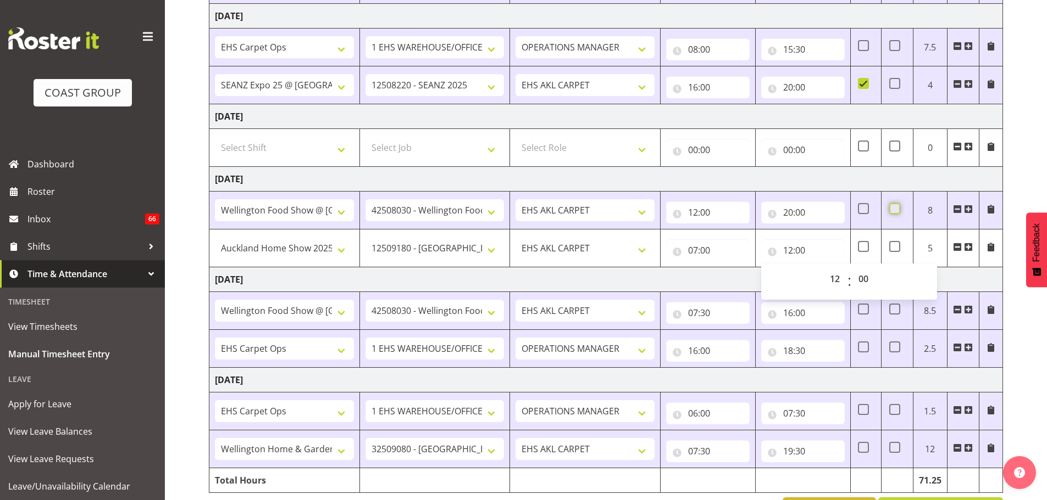
click at [895, 209] on input "checkbox" at bounding box center [892, 208] width 7 height 7
checkbox input "true"
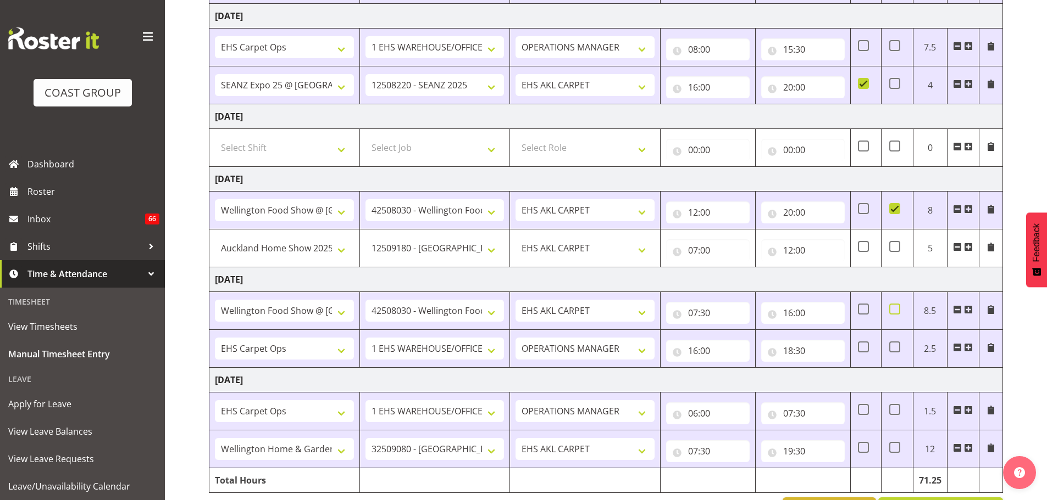
click at [892, 310] on span at bounding box center [894, 309] width 11 height 11
click at [892, 310] on input "checkbox" at bounding box center [892, 309] width 7 height 7
checkbox input "true"
click at [705, 314] on input "07:30" at bounding box center [708, 313] width 84 height 22
click at [767, 344] on select "00 01 02 03 04 05 06 07 08 09 10 11 12 13 14 15 16 17 18 19 20 21 22 23 24 25 2…" at bounding box center [769, 342] width 25 height 22
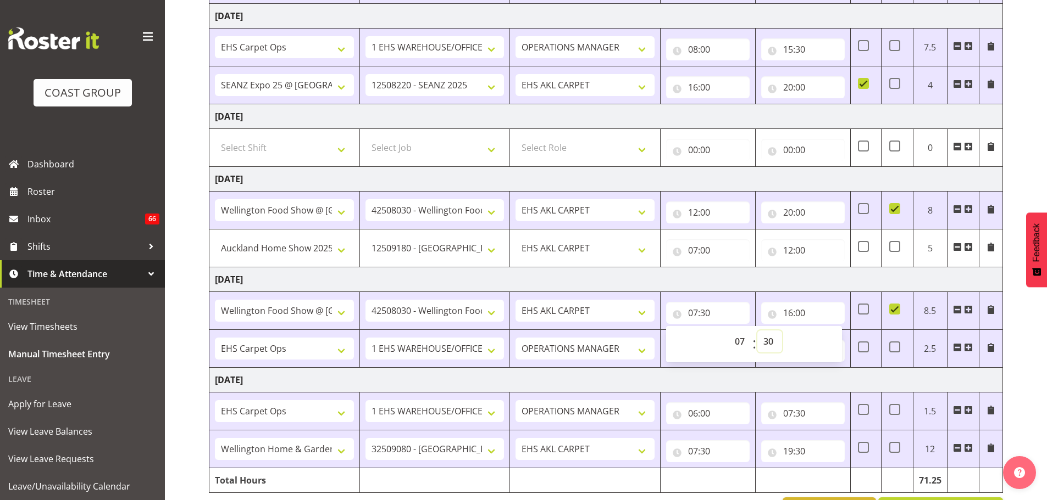
select select "0"
click at [791, 315] on input "16:00" at bounding box center [803, 313] width 84 height 22
type input "07:00"
click at [833, 342] on select "00 01 02 03 04 05 06 07 08 09 10 11 12 13 14 15 16 17 18 19 20 21 22 23" at bounding box center [836, 342] width 25 height 22
select select "13"
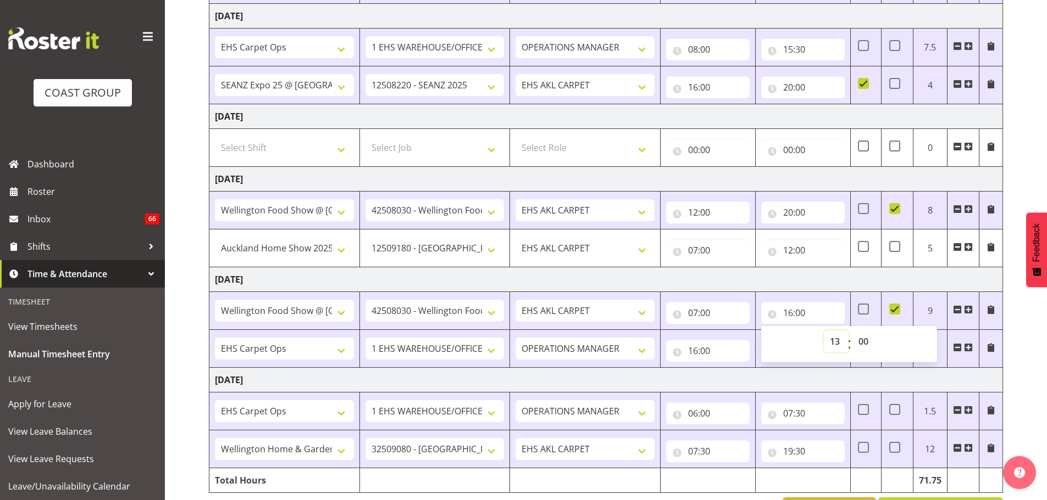
click at [824, 331] on select "00 01 02 03 04 05 06 07 08 09 10 11 12 13 14 15 16 17 18 19 20 21 22 23" at bounding box center [836, 342] width 25 height 22
type input "13:00"
click at [706, 349] on input "16:00" at bounding box center [708, 351] width 84 height 22
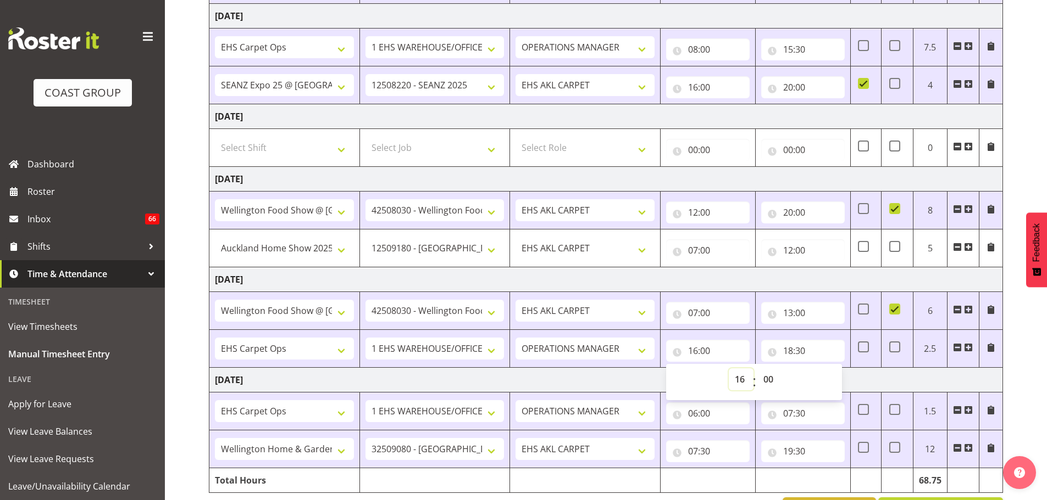
click at [732, 377] on select "00 01 02 03 04 05 06 07 08 09 10 11 12 13 14 15 16 17 18 19 20 21 22 23" at bounding box center [740, 380] width 25 height 22
select select "13"
click at [728, 369] on select "00 01 02 03 04 05 06 07 08 09 10 11 12 13 14 15 16 17 18 19 20 21 22 23" at bounding box center [740, 380] width 25 height 22
type input "13:00"
click at [795, 354] on input "18:30" at bounding box center [803, 351] width 84 height 22
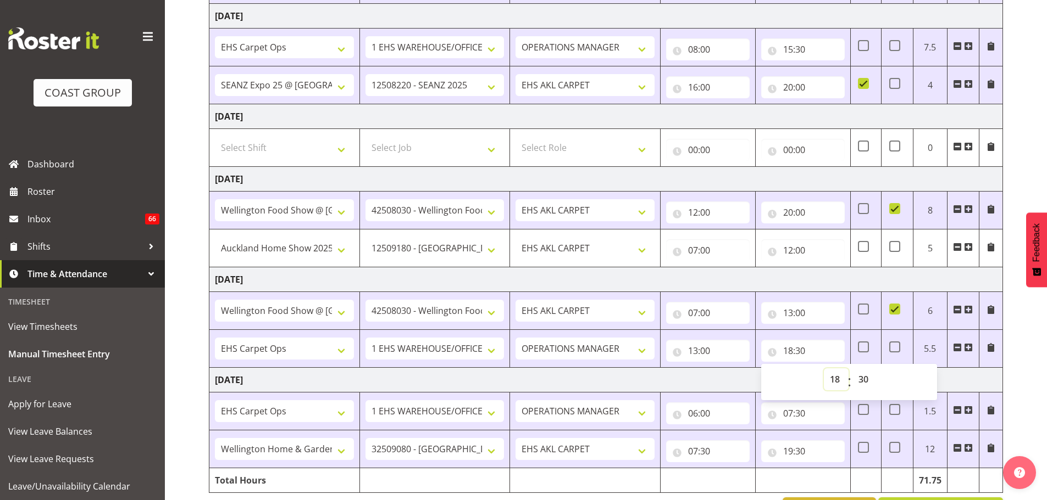
click at [830, 379] on select "00 01 02 03 04 05 06 07 08 09 10 11 12 13 14 15 16 17 18 19 20 21 22 23" at bounding box center [836, 380] width 25 height 22
select select "17"
click at [824, 369] on select "00 01 02 03 04 05 06 07 08 09 10 11 12 13 14 15 16 17 18 19 20 21 22 23" at bounding box center [836, 380] width 25 height 22
type input "17:30"
click at [866, 380] on select "00 01 02 03 04 05 06 07 08 09 10 11 12 13 14 15 16 17 18 19 20 21 22 23 24 25 2…" at bounding box center [864, 380] width 25 height 22
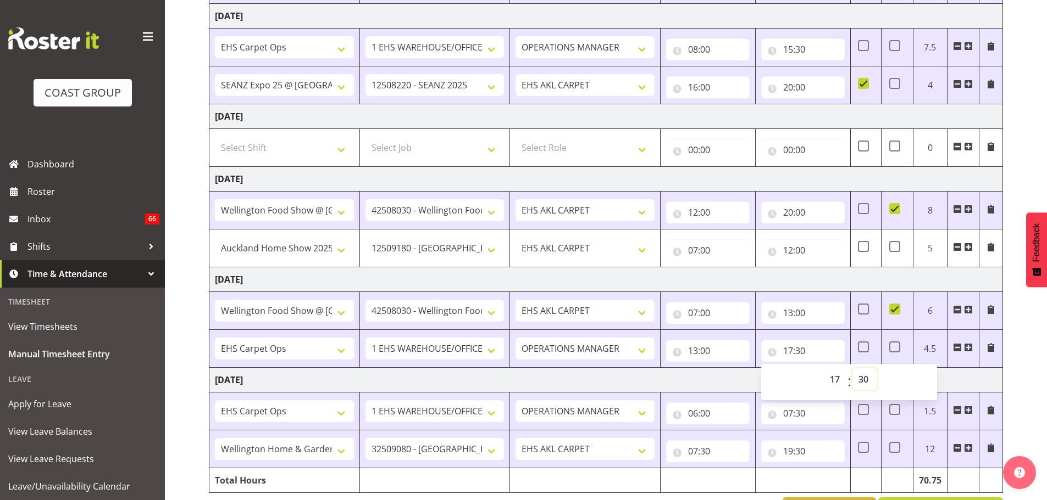
select select "0"
click at [1021, 370] on div "[DATE] - [DATE] MEA - Meal Allowance AWA - Away Allowence Shift Job Role Start …" at bounding box center [628, 162] width 838 height 736
type input "17:00"
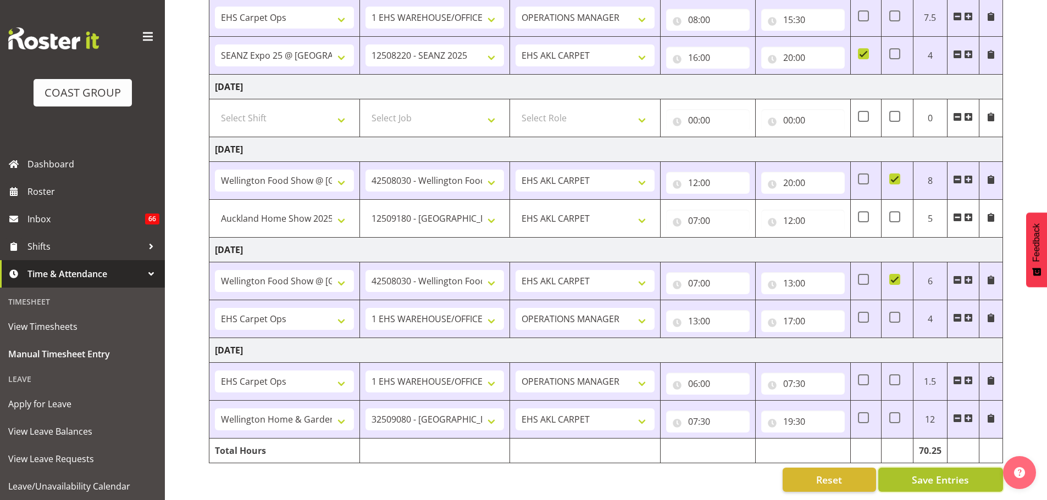
click at [913, 473] on span "Save Entries" at bounding box center [939, 480] width 57 height 14
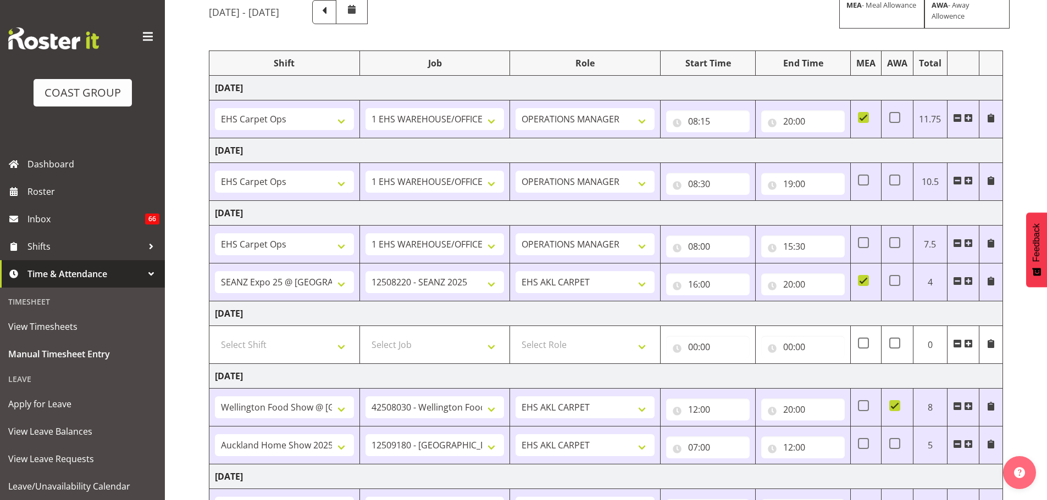
scroll to position [102, 0]
click at [63, 180] on link "Roster" at bounding box center [82, 191] width 165 height 27
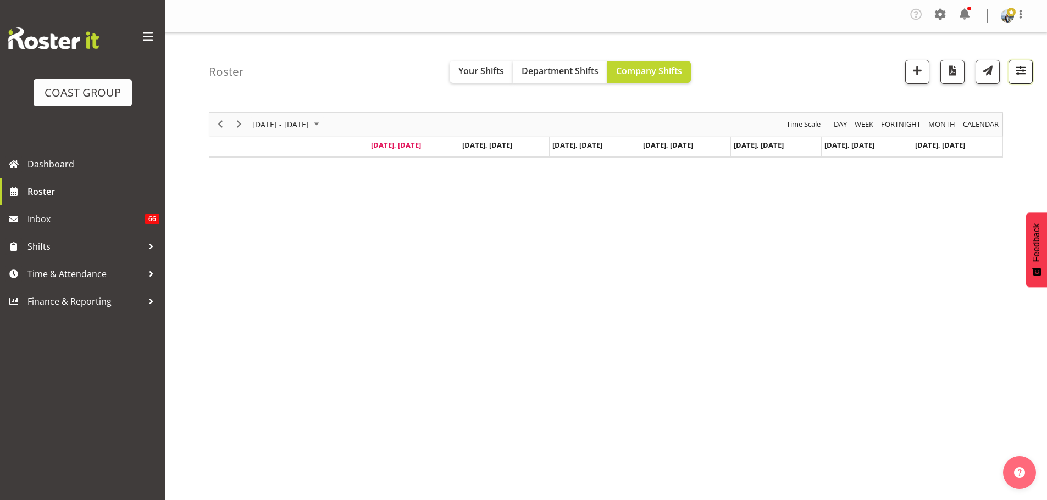
click at [1024, 69] on span "button" at bounding box center [1020, 70] width 14 height 14
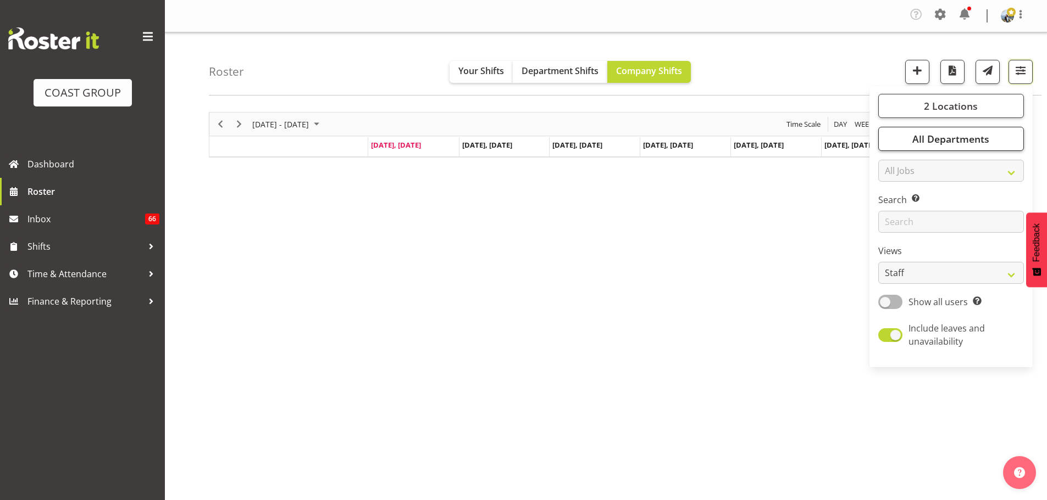
click at [993, 143] on button "All Departments" at bounding box center [951, 139] width 146 height 24
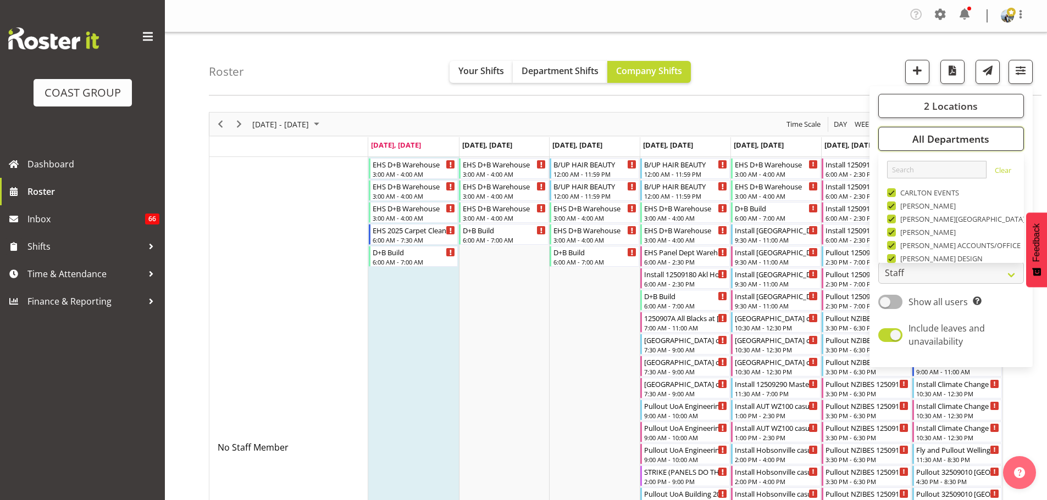
click at [997, 143] on button "All Departments" at bounding box center [951, 139] width 146 height 24
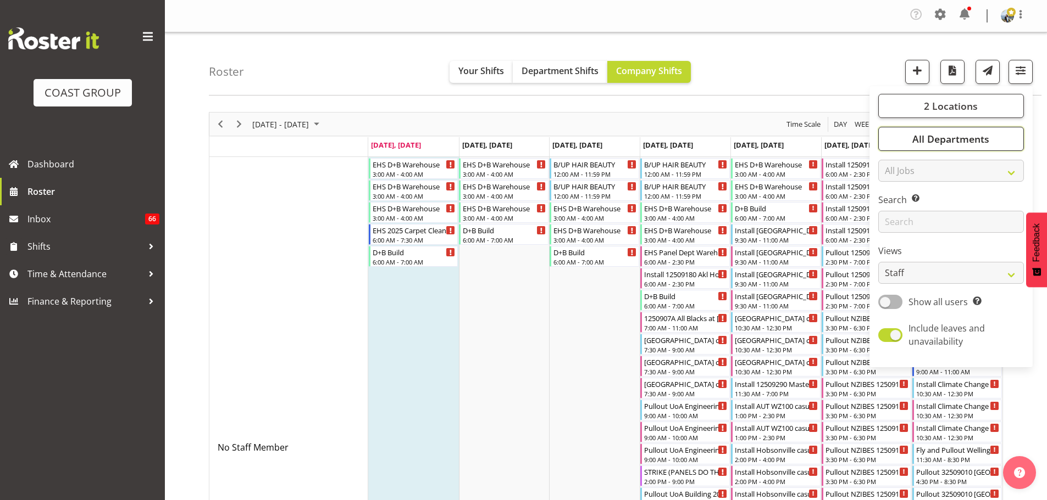
click at [997, 143] on button "All Departments" at bounding box center [951, 139] width 146 height 24
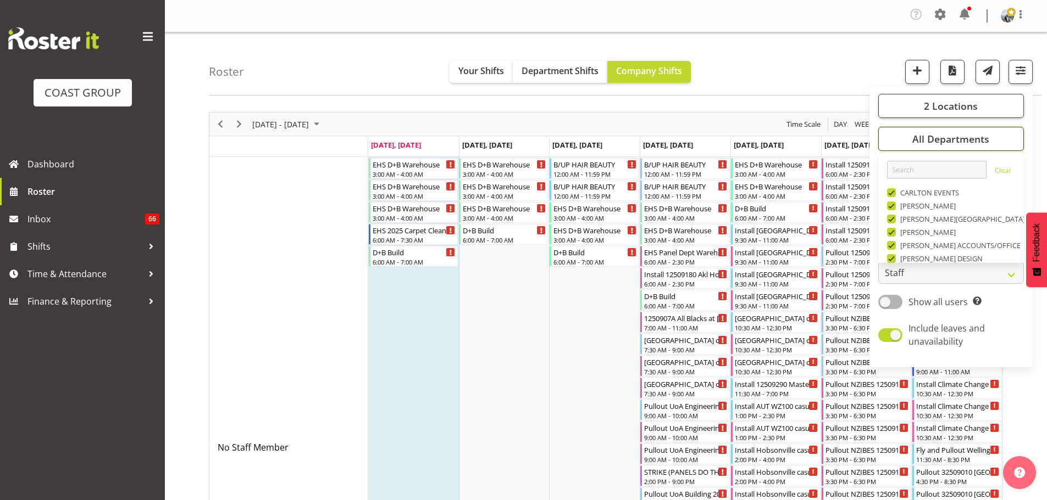
scroll to position [422, 0]
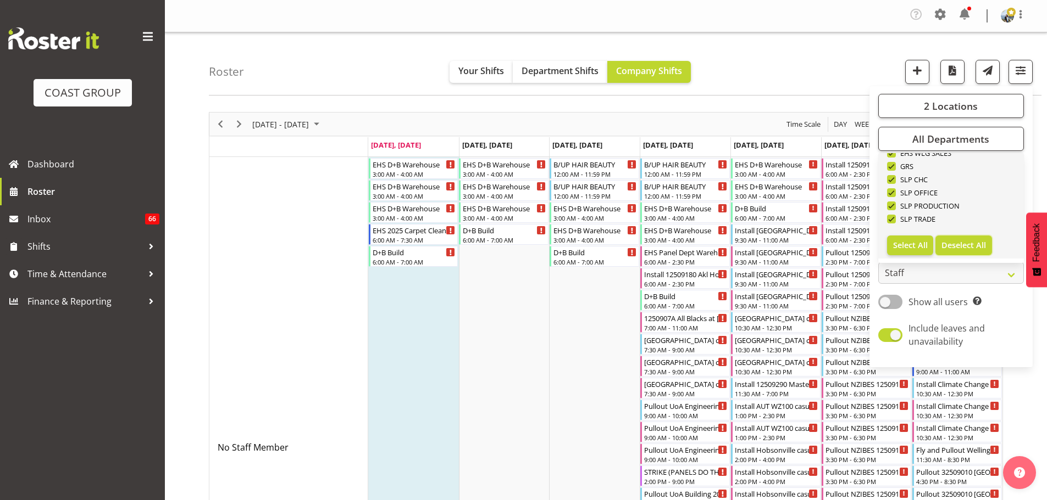
click at [972, 247] on span "Deselect All" at bounding box center [963, 245] width 44 height 10
checkbox input "false"
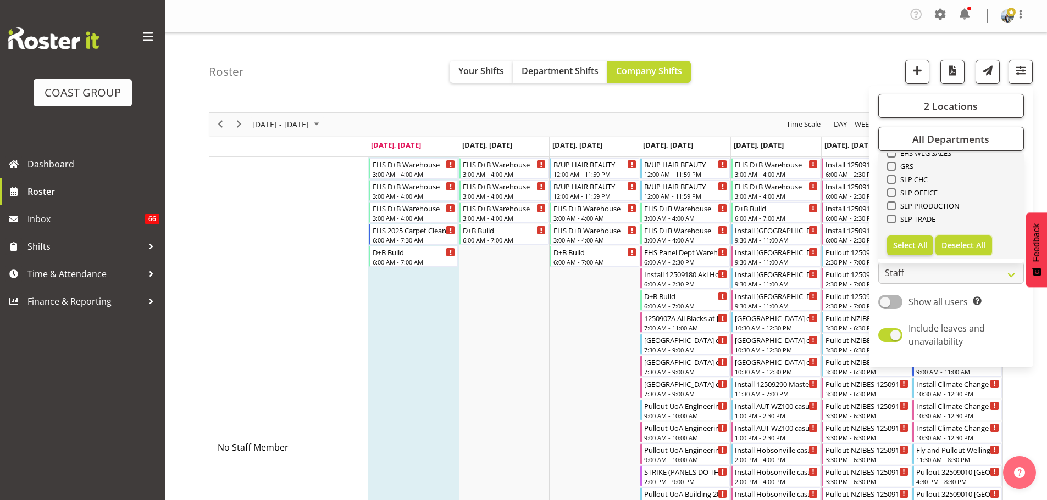
checkbox input "false"
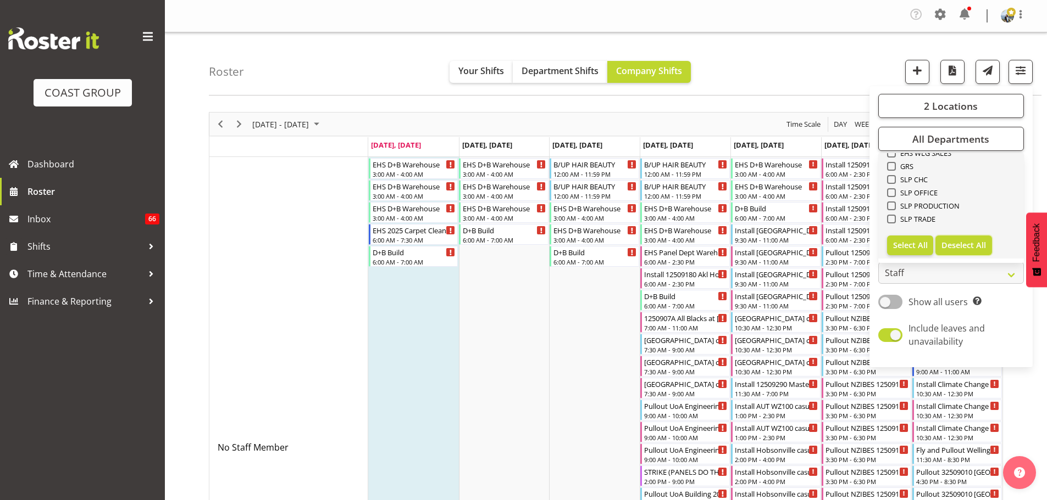
checkbox input "false"
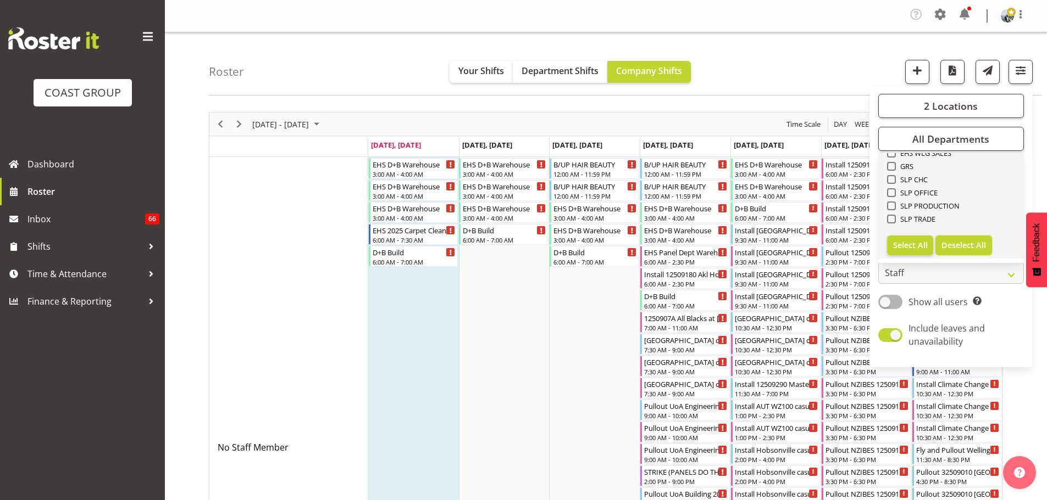
checkbox input "false"
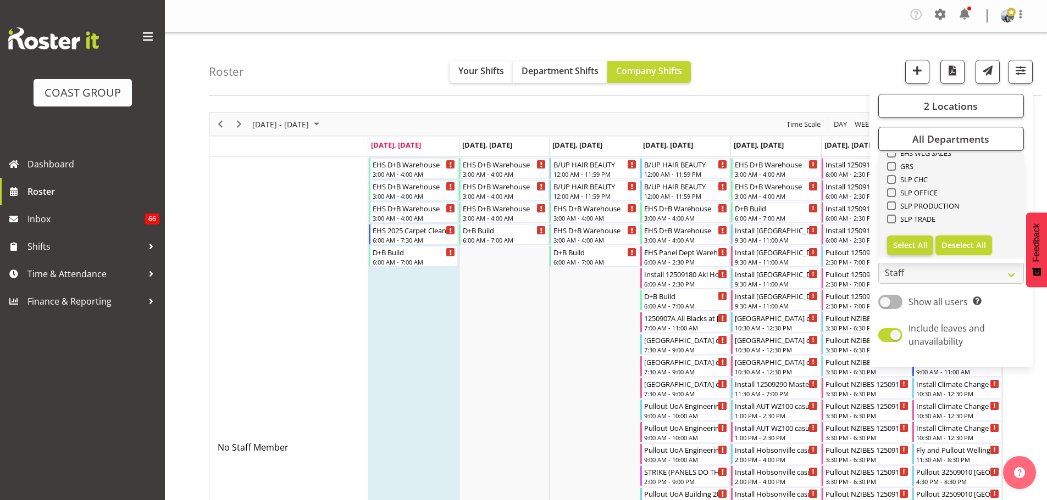
checkbox input "false"
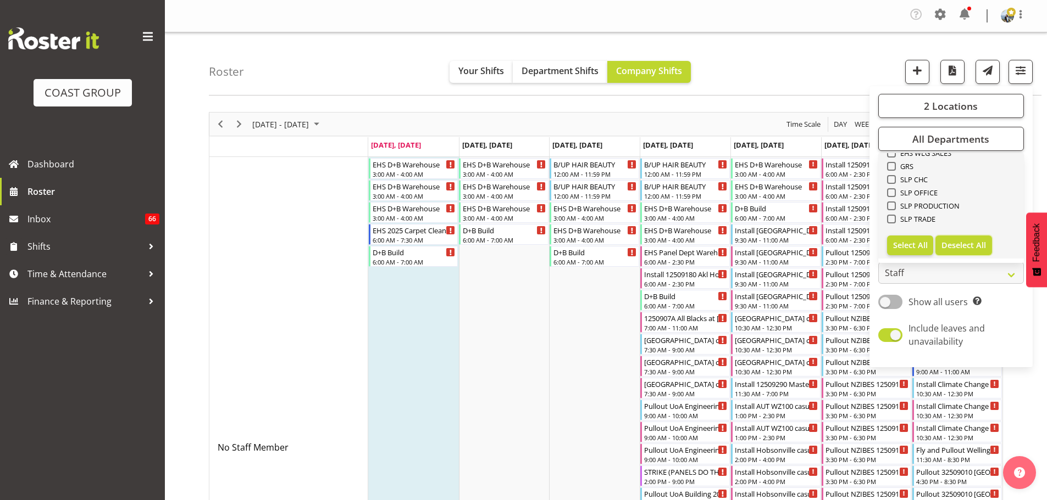
checkbox input "false"
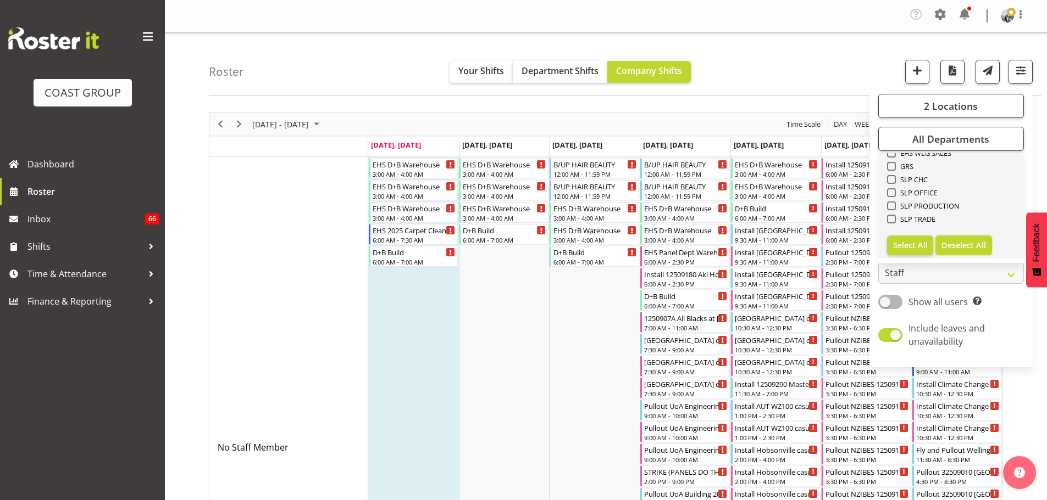
checkbox input "false"
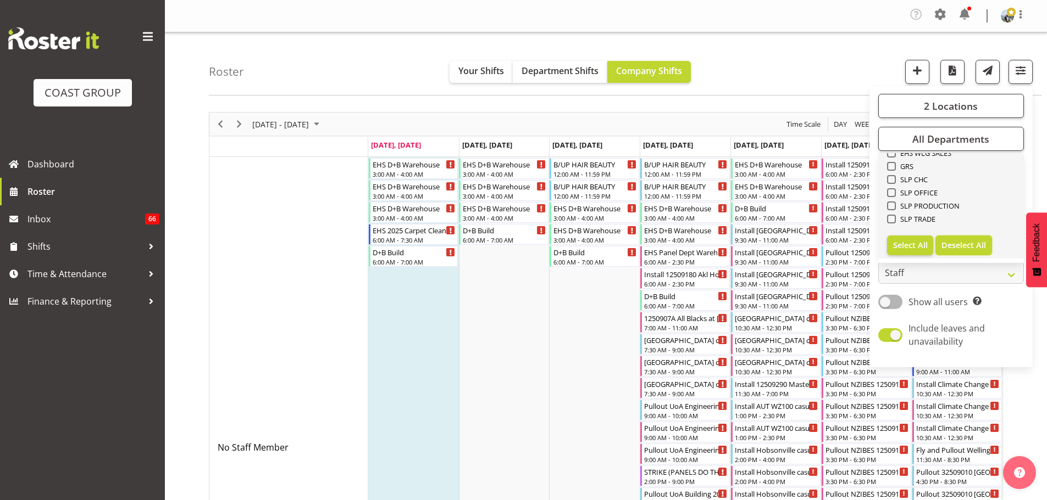
checkbox input "false"
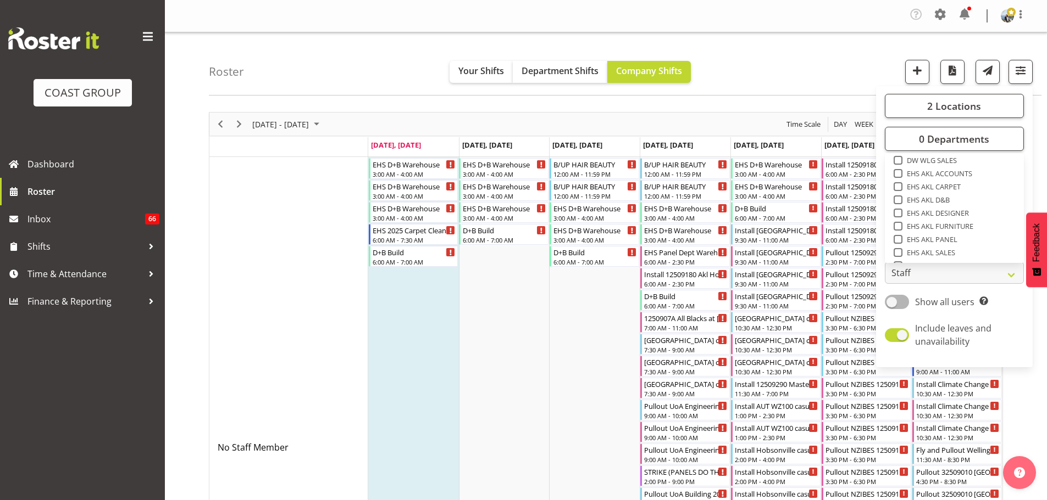
scroll to position [230, 0]
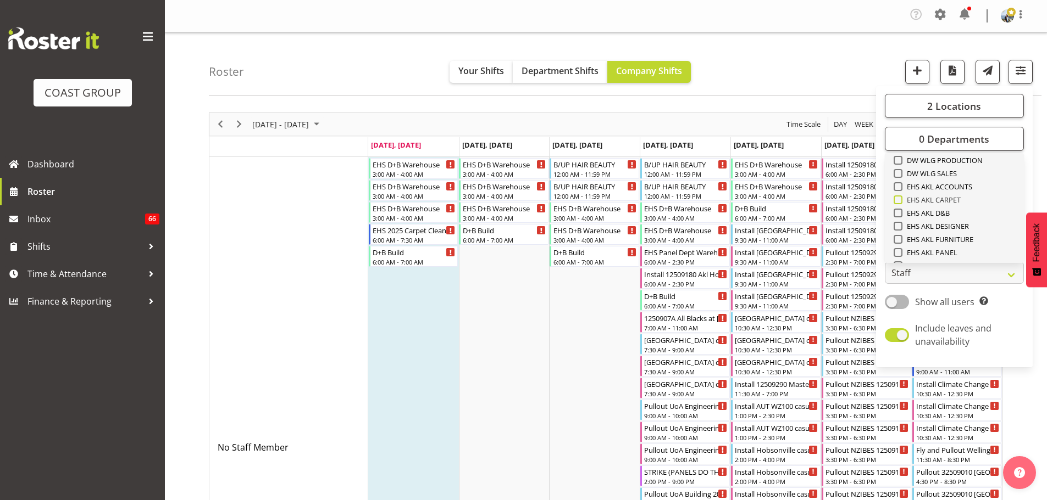
click at [948, 196] on span "EHS AKL CARPET" at bounding box center [931, 200] width 59 height 9
click at [900, 197] on input "EHS AKL CARPET" at bounding box center [896, 200] width 7 height 7
checkbox input "true"
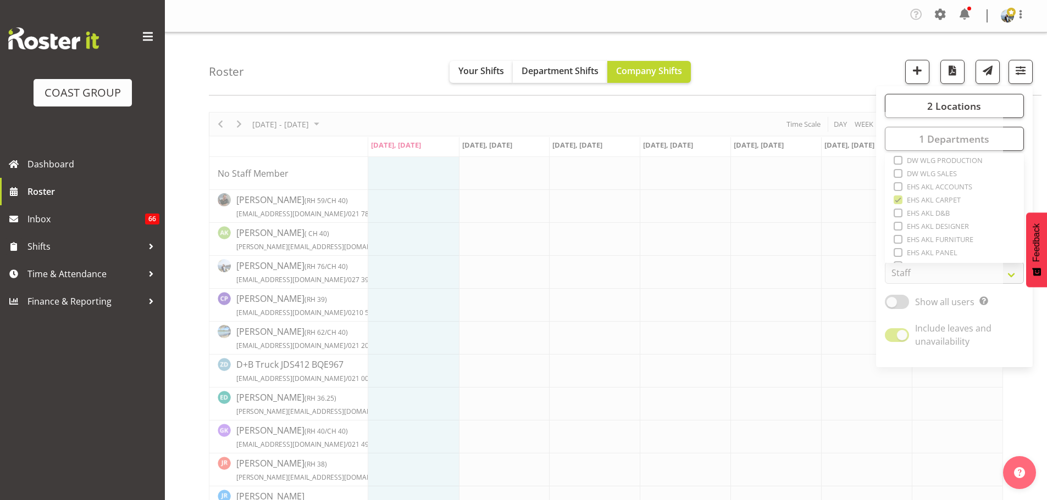
click at [869, 57] on div "Roster Your Shifts Department Shifts Company Shifts 2 Locations Clear CARLTON E…" at bounding box center [625, 63] width 832 height 63
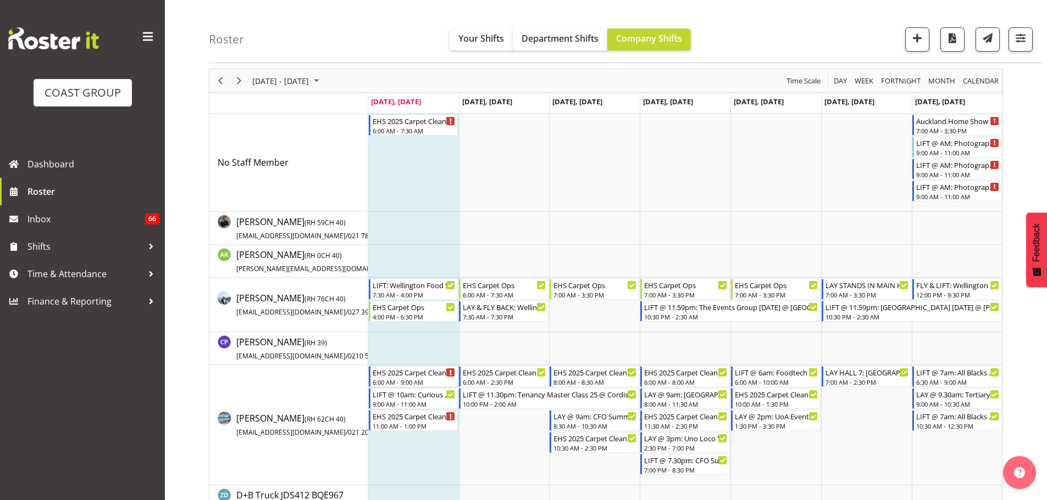
scroll to position [46, 0]
